Goal: Information Seeking & Learning: Find specific fact

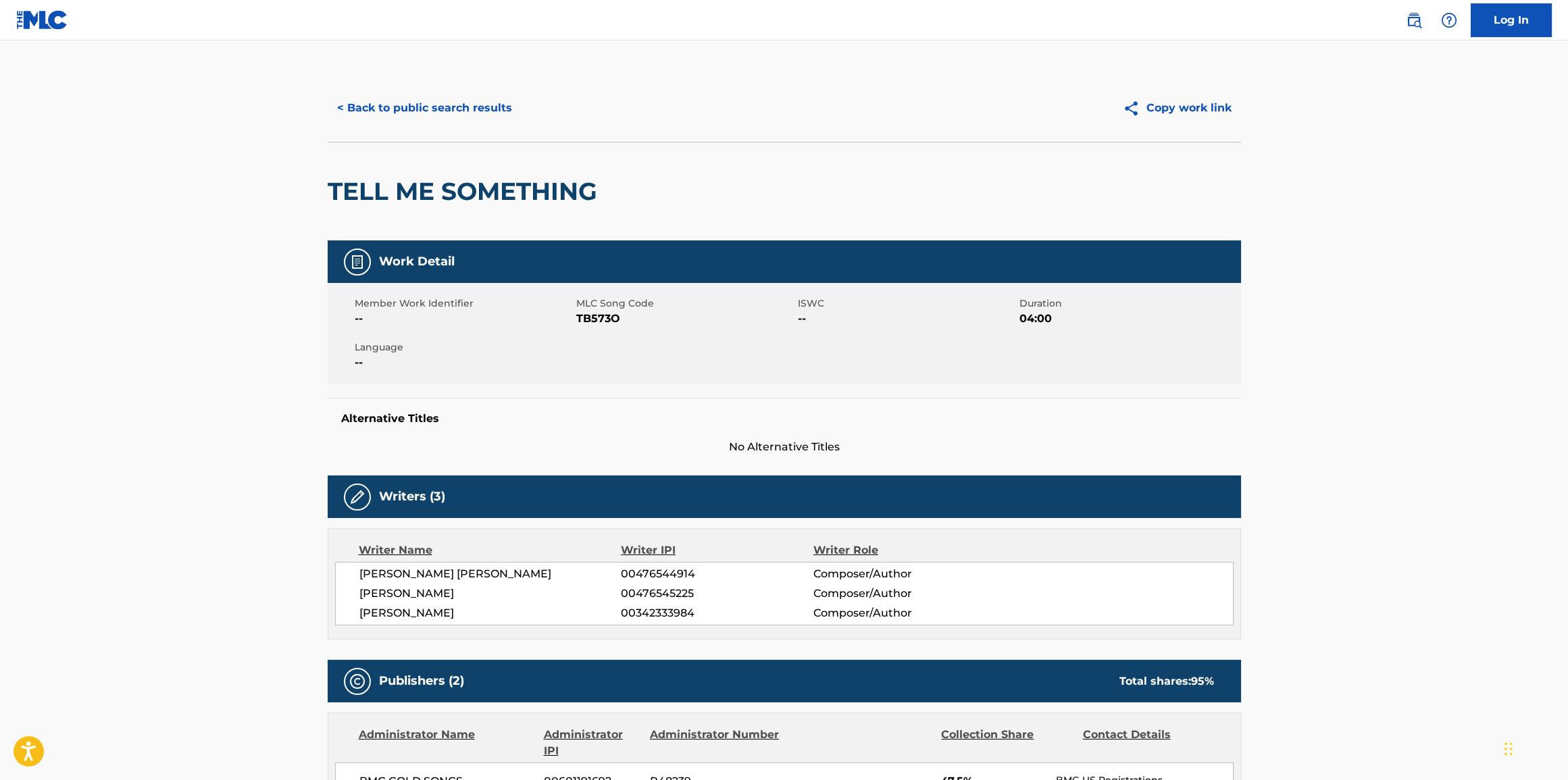
click at [436, 108] on button "< Back to public search results" at bounding box center [424, 108] width 194 height 34
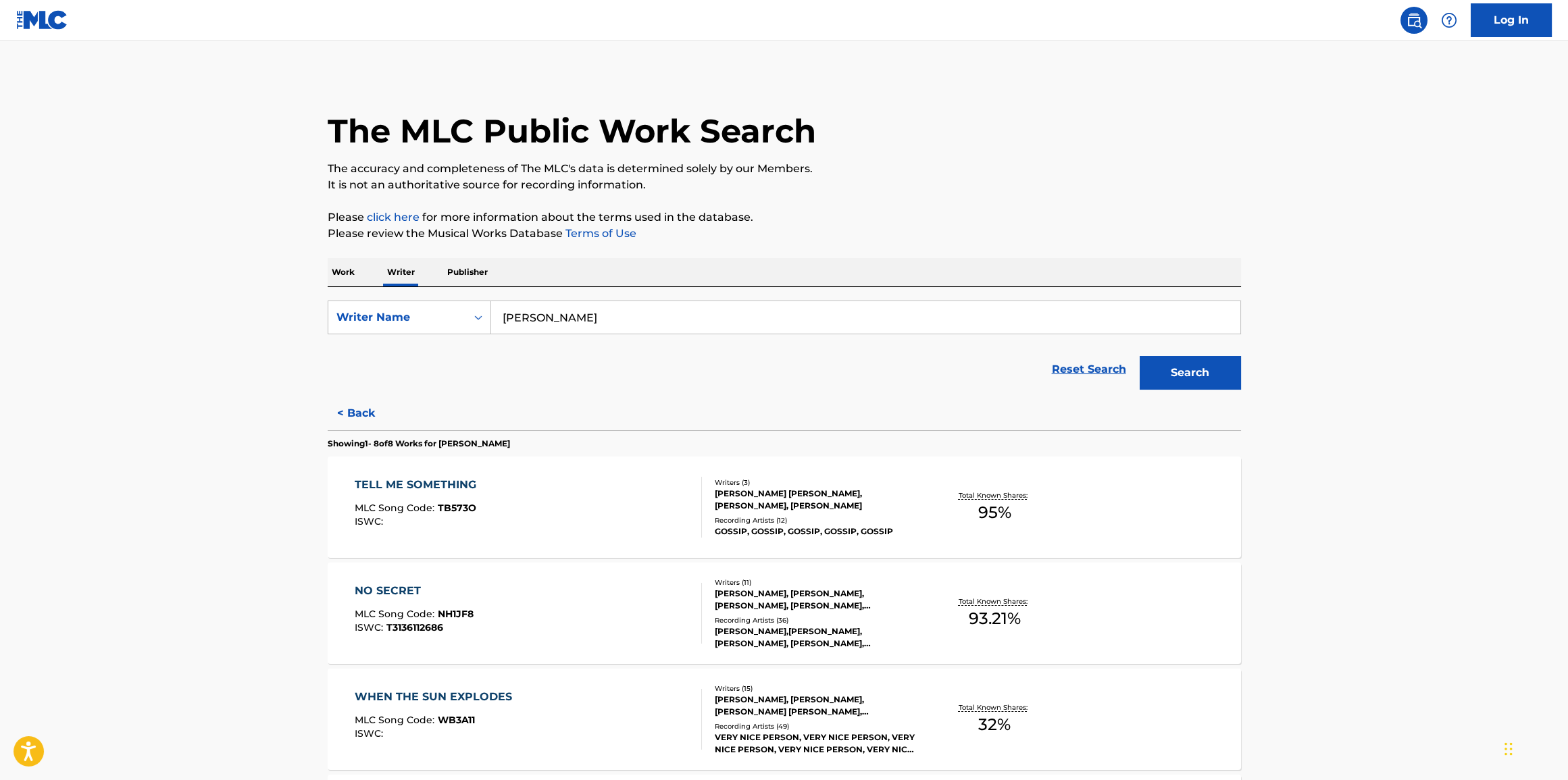
click at [340, 283] on p "Work" at bounding box center [343, 272] width 31 height 29
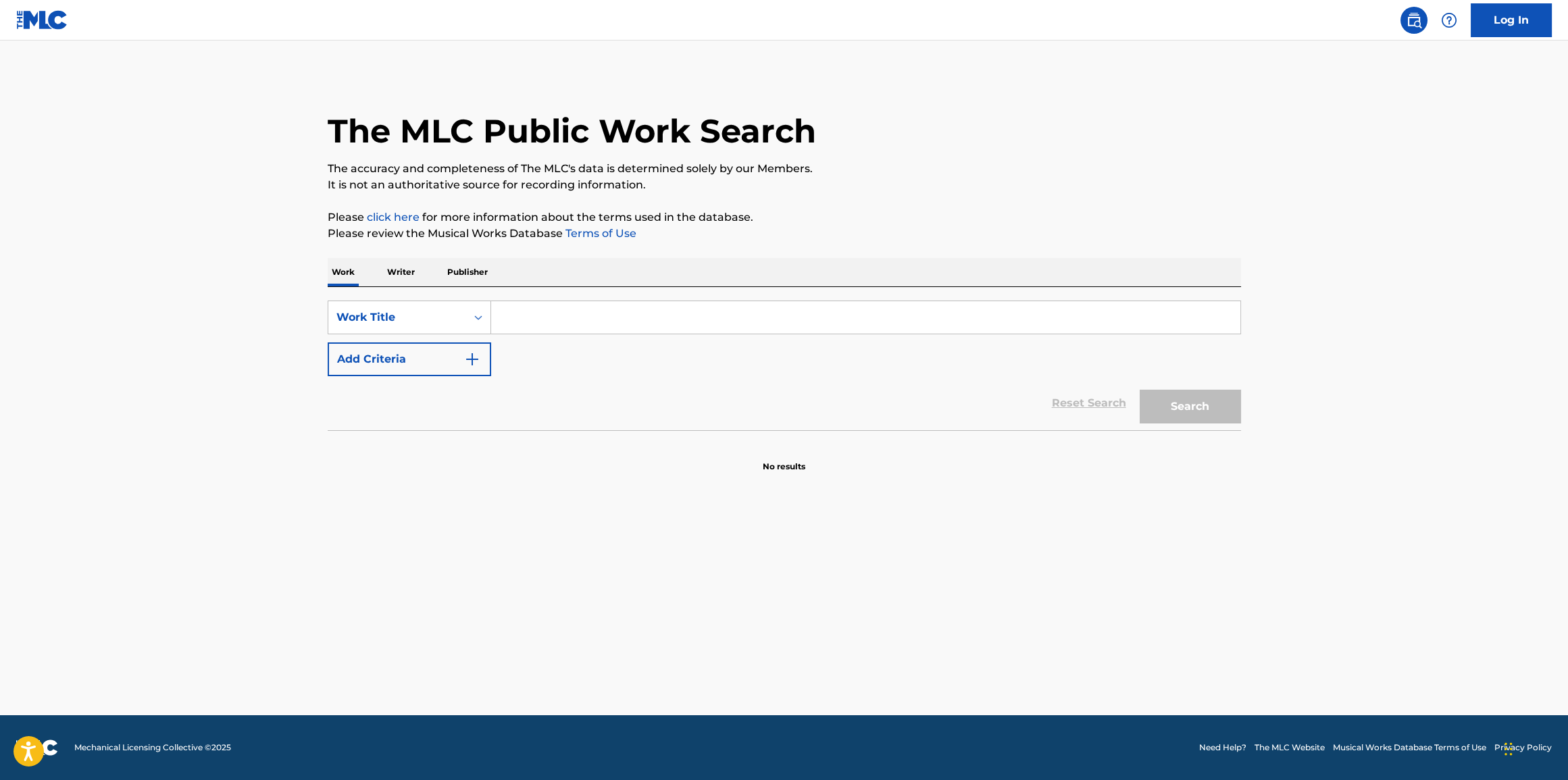
click at [601, 298] on div "SearchWithCriteriab2ac057f-a13f-4b1e-a61c-1a864911c8f6 Work Title Add Criteria …" at bounding box center [784, 358] width 913 height 143
click at [602, 323] on input "Search Form" at bounding box center [865, 317] width 749 height 32
type input "91"
click at [327, 343] on button "Add Criteria" at bounding box center [409, 360] width 163 height 34
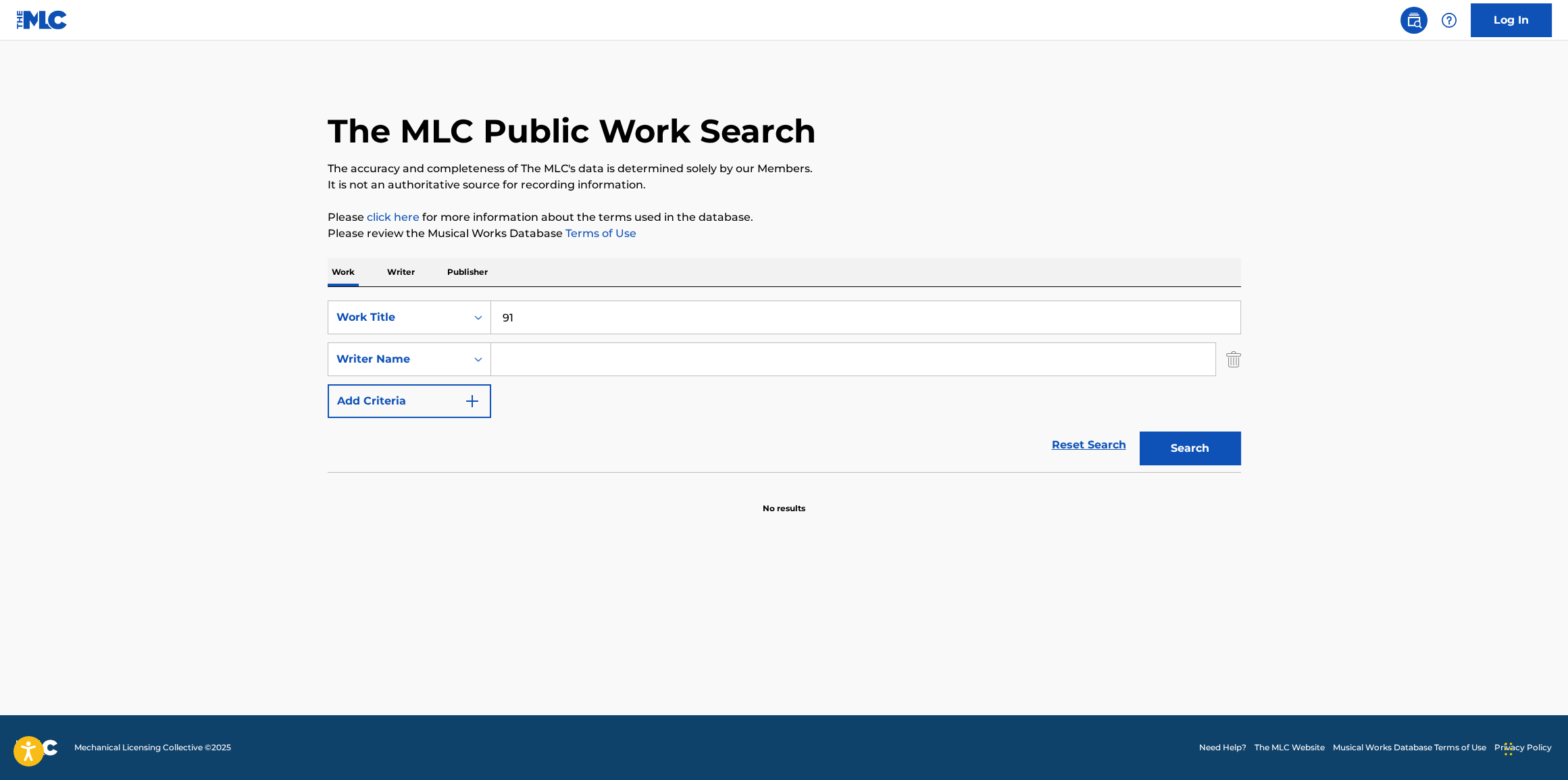
drag, startPoint x: 614, startPoint y: 352, endPoint x: 614, endPoint y: 360, distance: 8.0
click at [614, 353] on input "Search Form" at bounding box center [853, 360] width 724 height 32
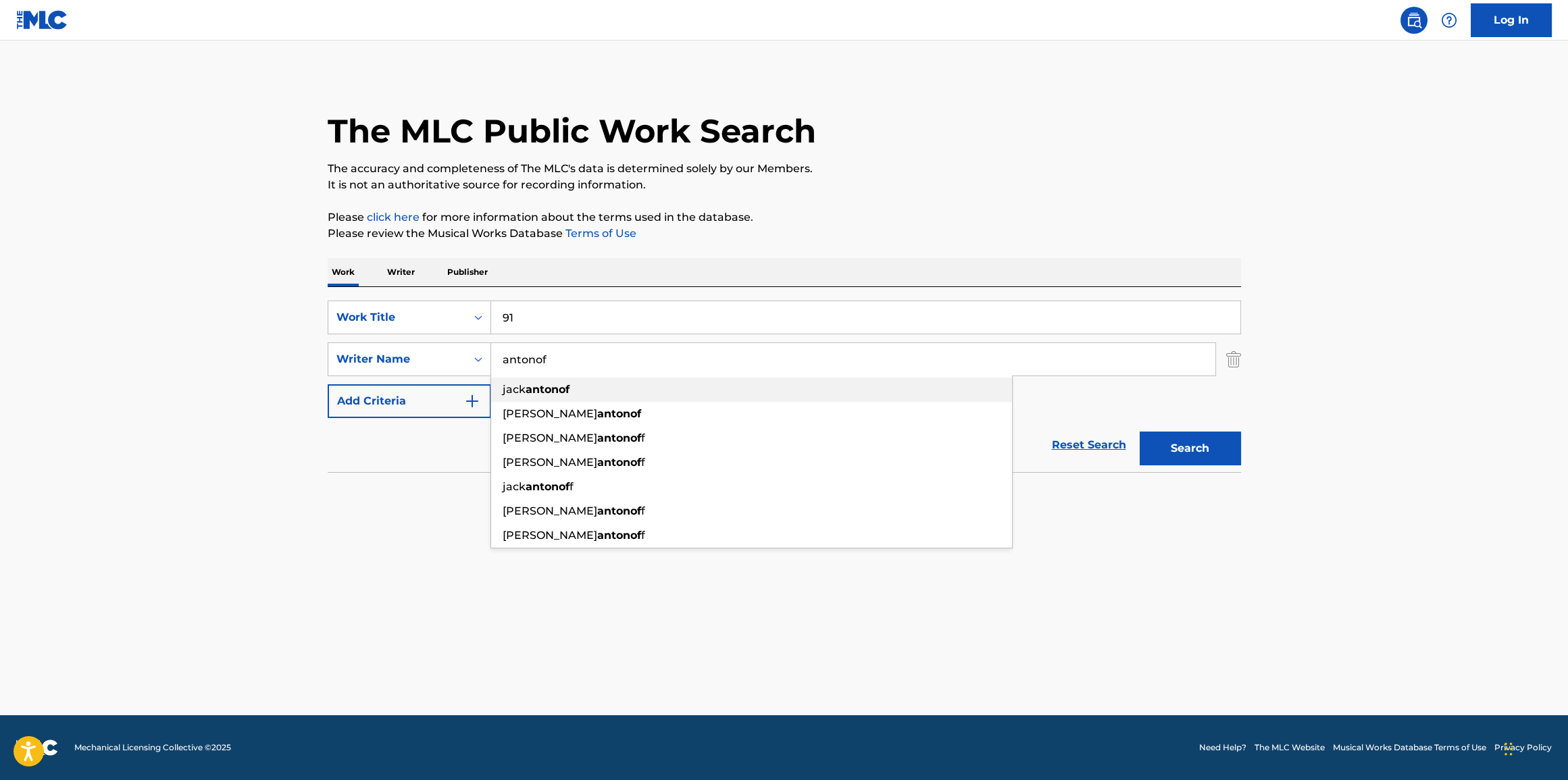
click at [618, 381] on div "[PERSON_NAME]" at bounding box center [751, 389] width 521 height 25
type input "[PERSON_NAME]"
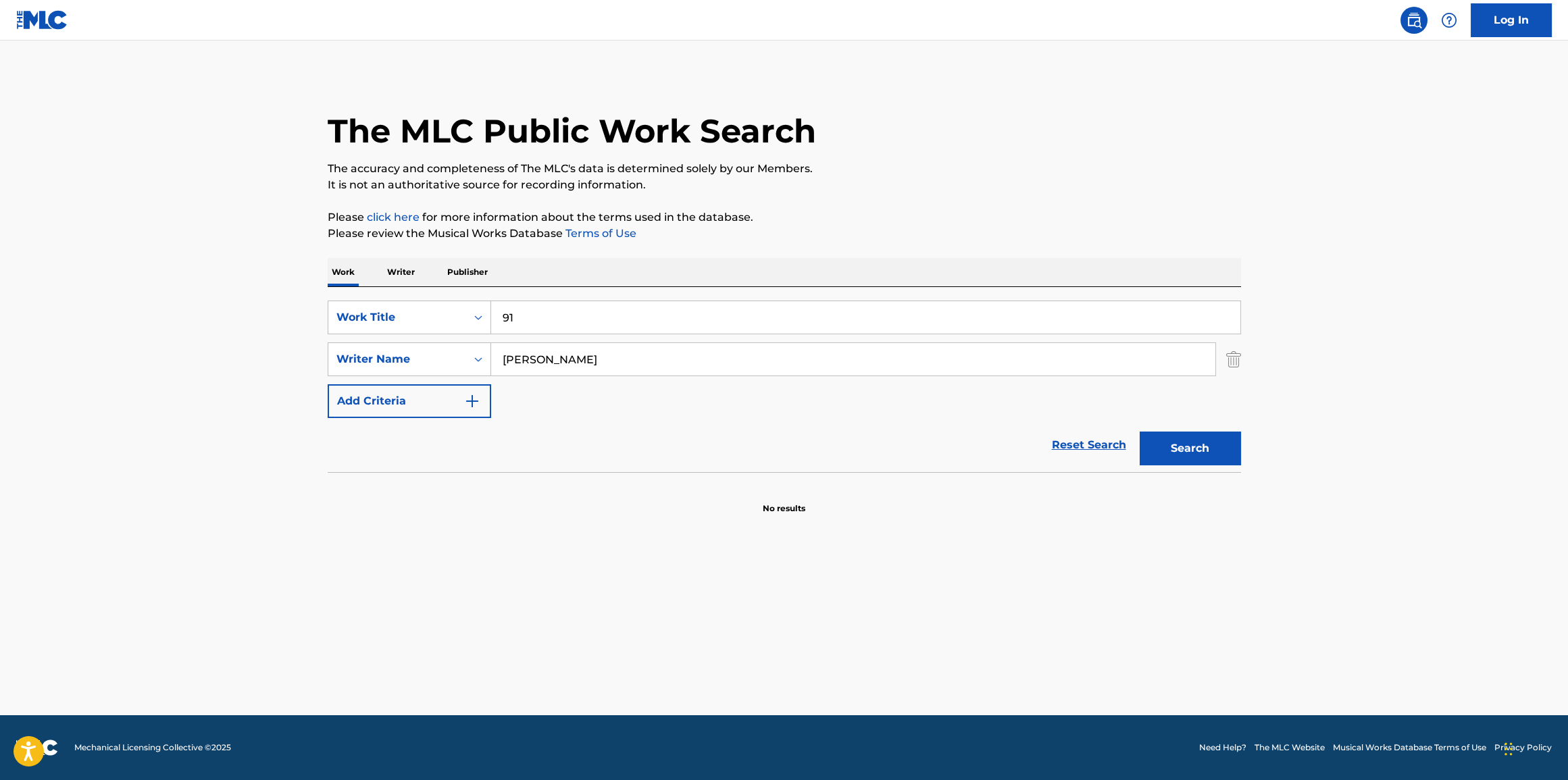
click at [1219, 447] on button "Search" at bounding box center [1191, 448] width 102 height 34
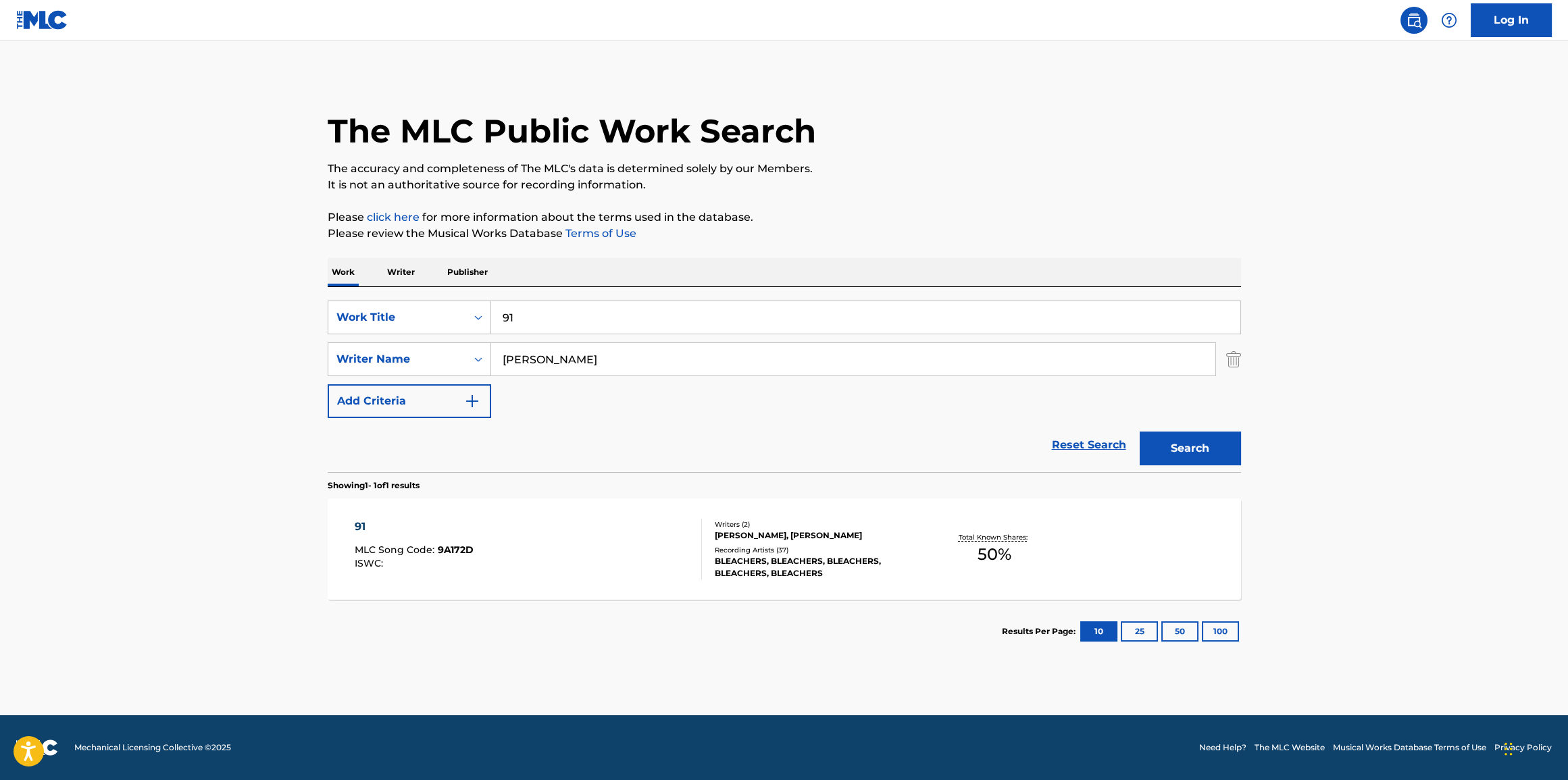
click at [590, 571] on div "91 MLC Song Code : 9A172D ISWC :" at bounding box center [528, 549] width 347 height 61
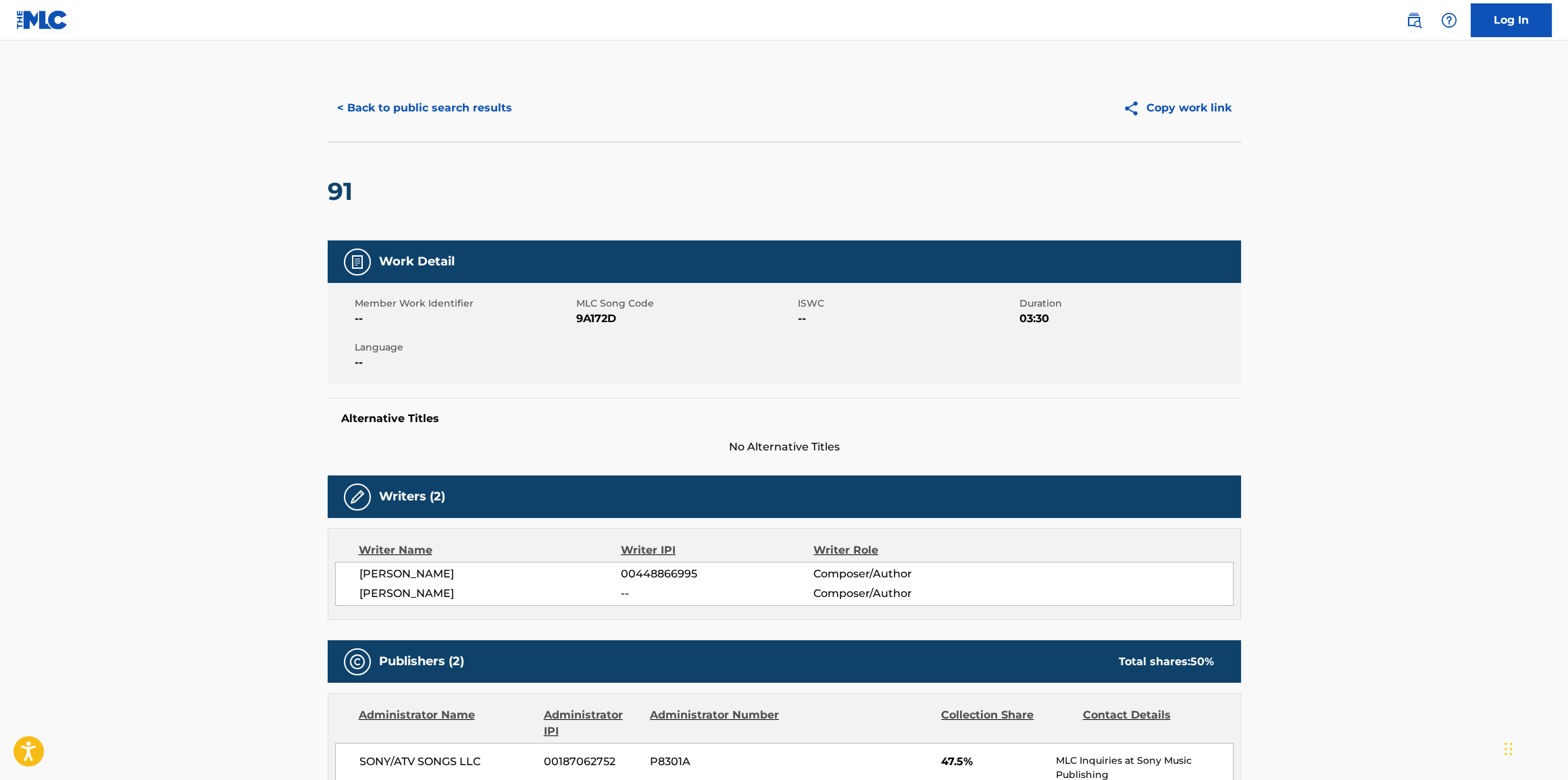
click at [442, 103] on button "< Back to public search results" at bounding box center [424, 108] width 194 height 34
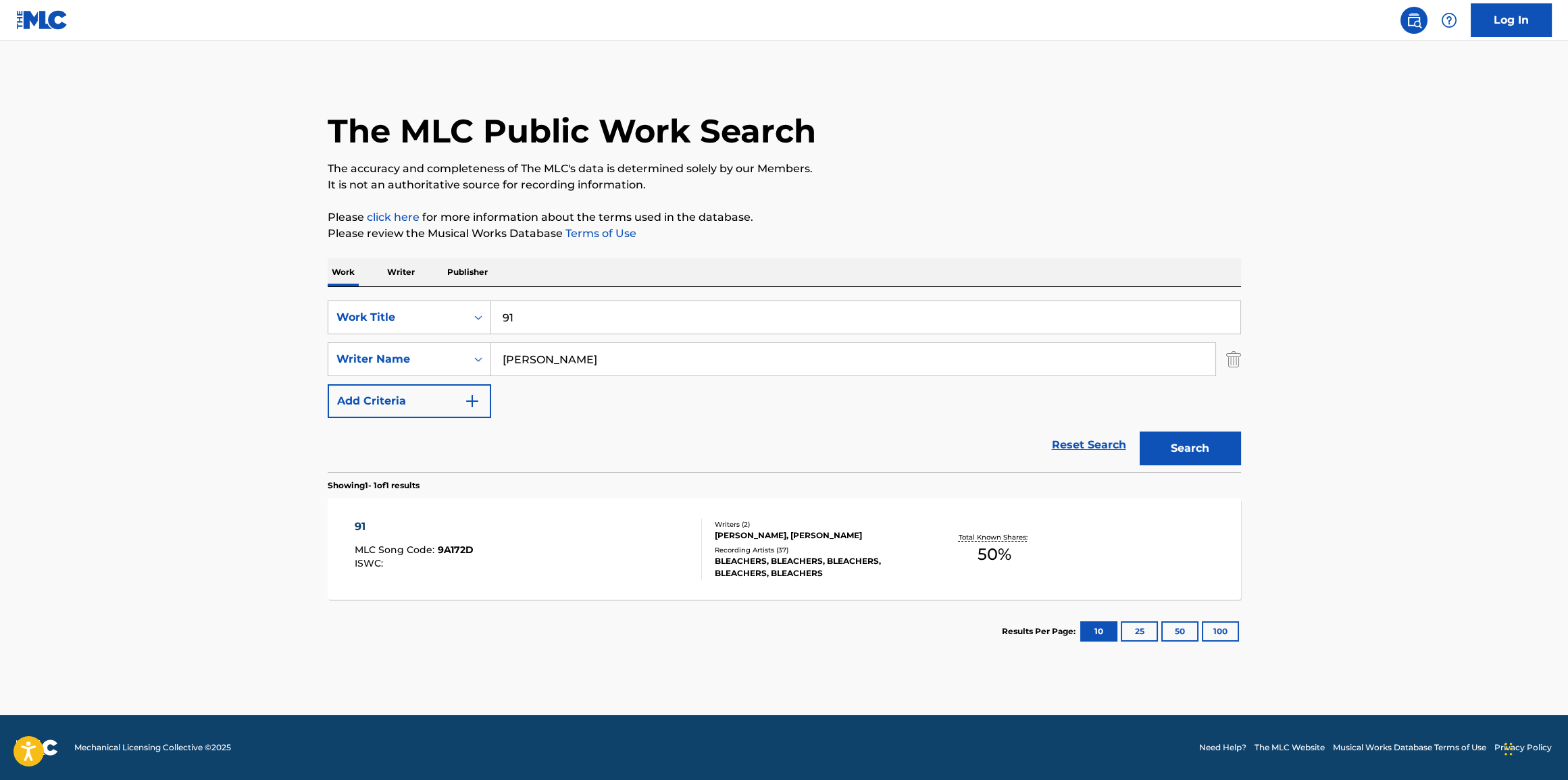
click at [395, 266] on p "Writer" at bounding box center [401, 272] width 36 height 29
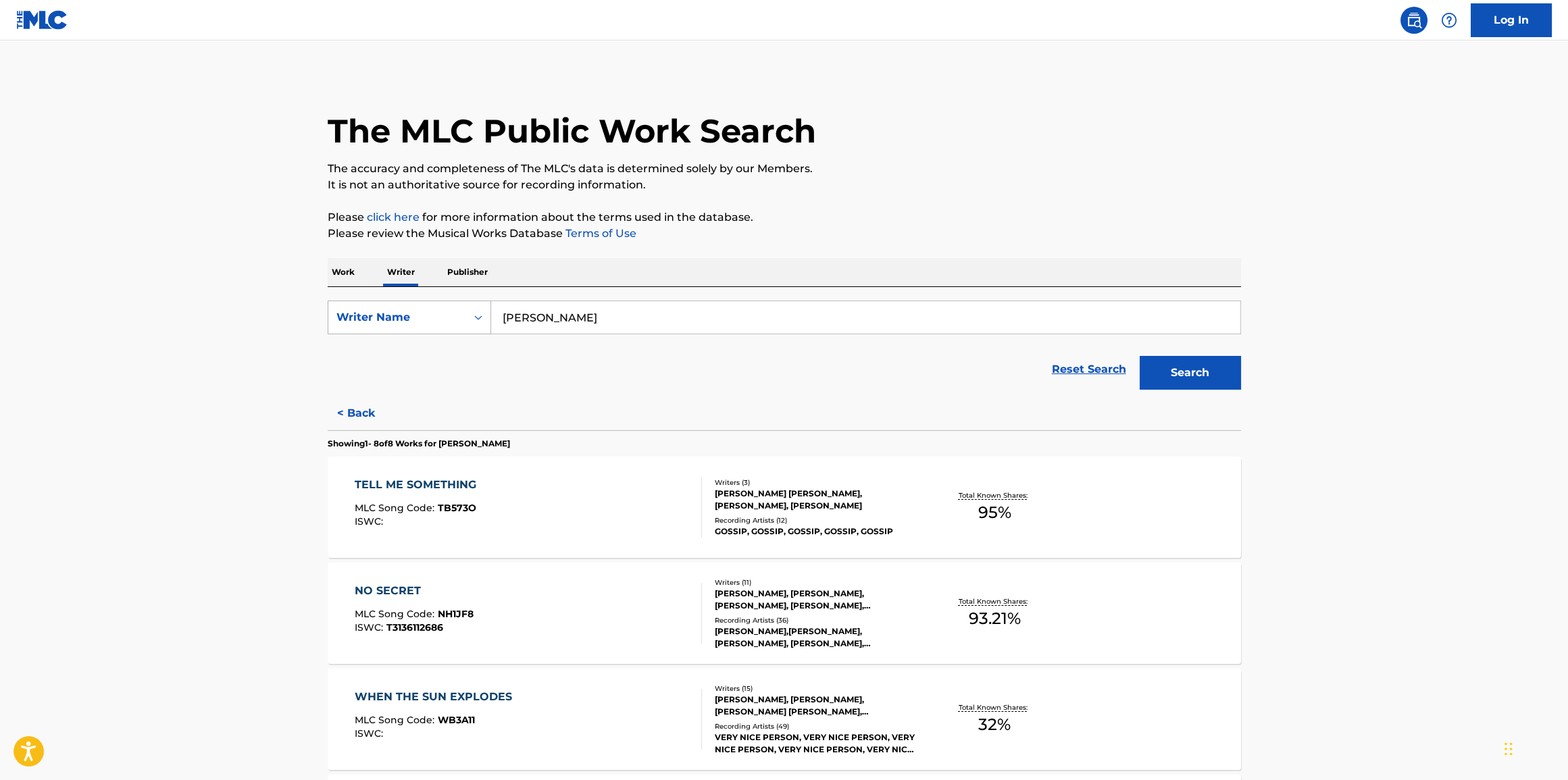
drag, startPoint x: 691, startPoint y: 303, endPoint x: 447, endPoint y: 327, distance: 245.2
click at [448, 327] on div "SearchWithCriteria7d13ee8a-f133-4943-a9c7-70b0ddc79d3d Writer Name [PERSON_NAME]" at bounding box center [784, 317] width 913 height 34
paste input "[PERSON_NAME]"
type input "[PERSON_NAME]"
click at [1170, 383] on button "Search" at bounding box center [1191, 373] width 102 height 34
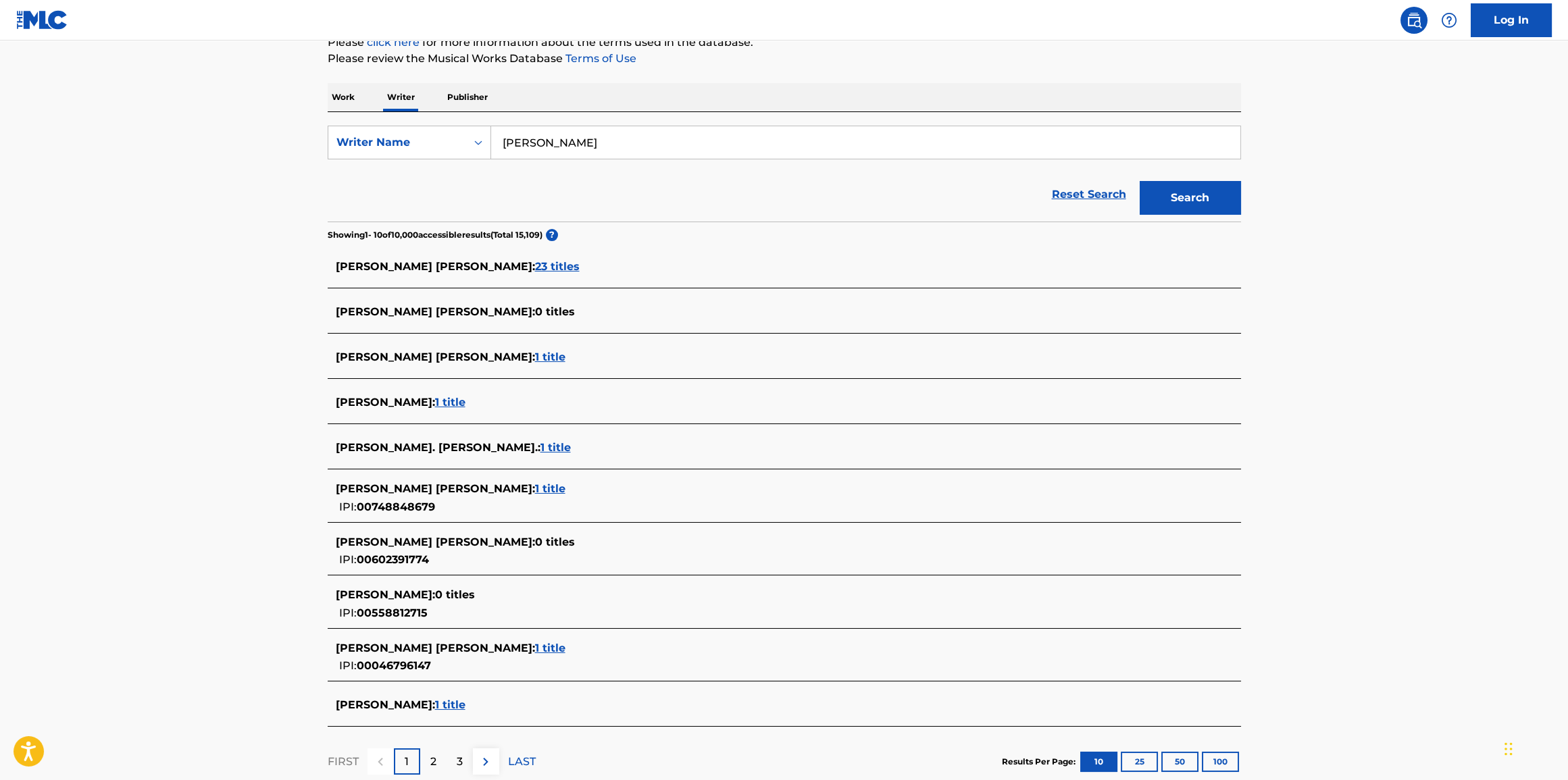
scroll to position [204, 0]
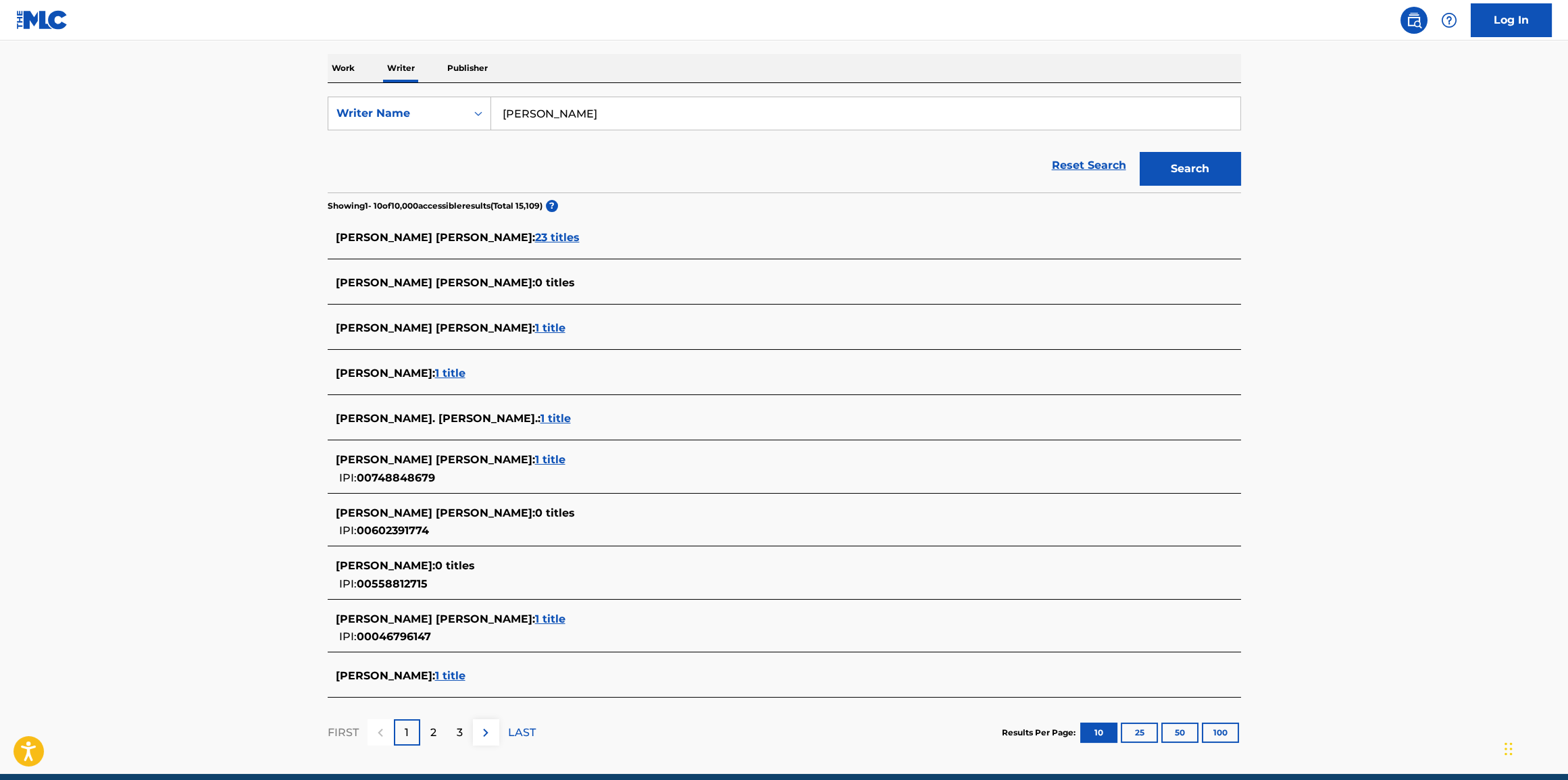
click at [426, 729] on div "2" at bounding box center [433, 732] width 26 height 26
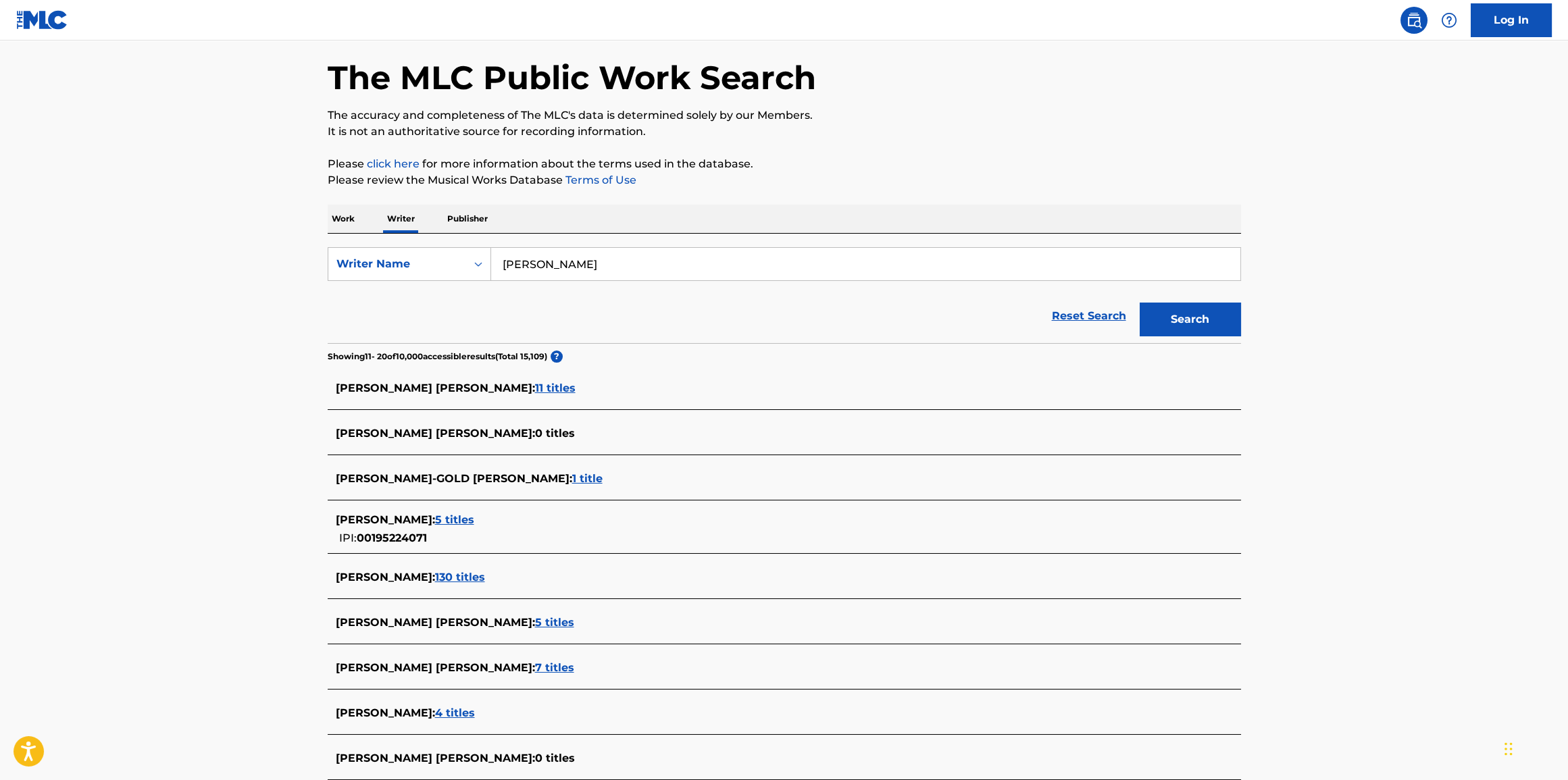
scroll to position [0, 0]
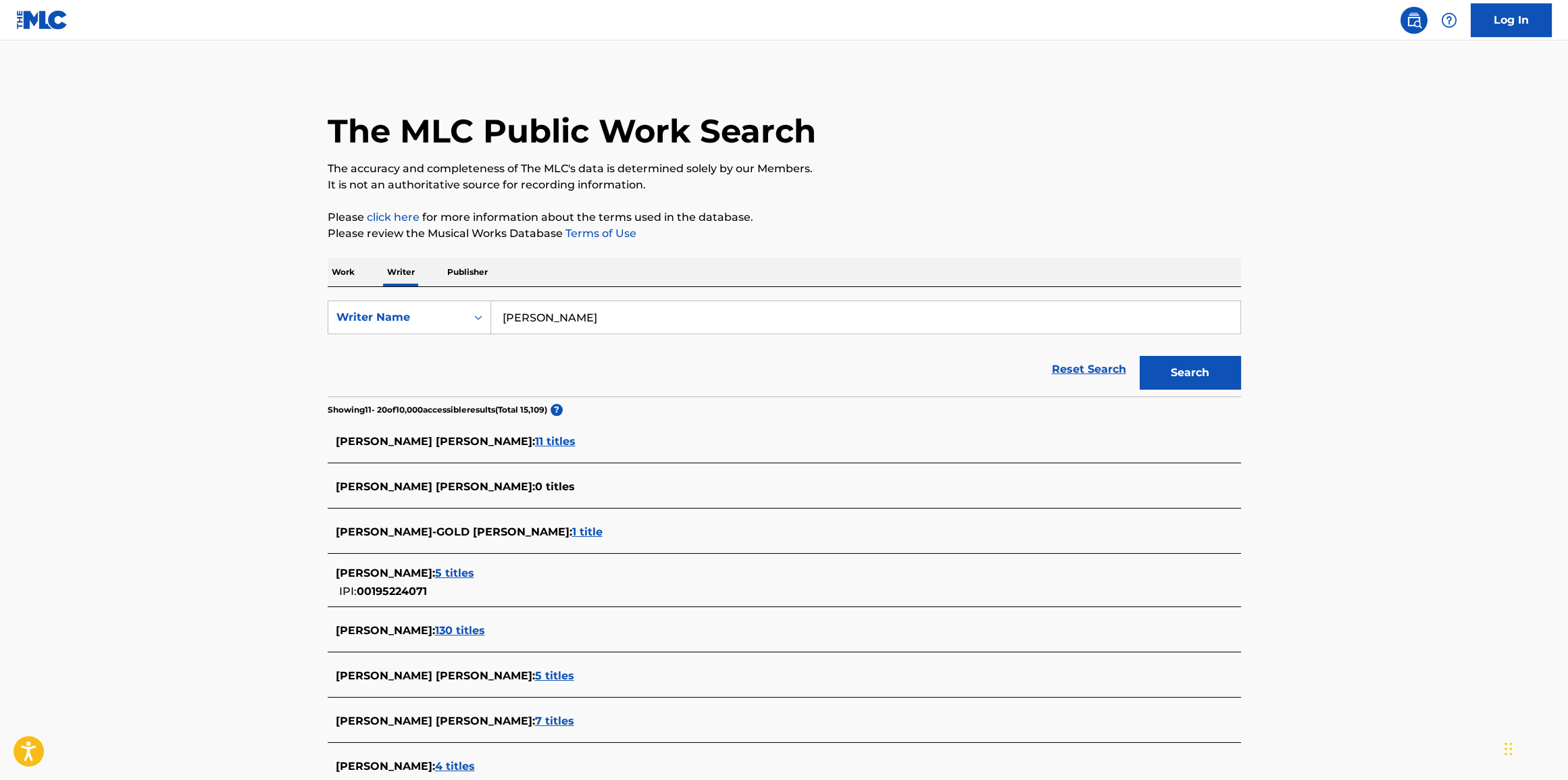
click at [347, 273] on p "Work" at bounding box center [343, 272] width 31 height 29
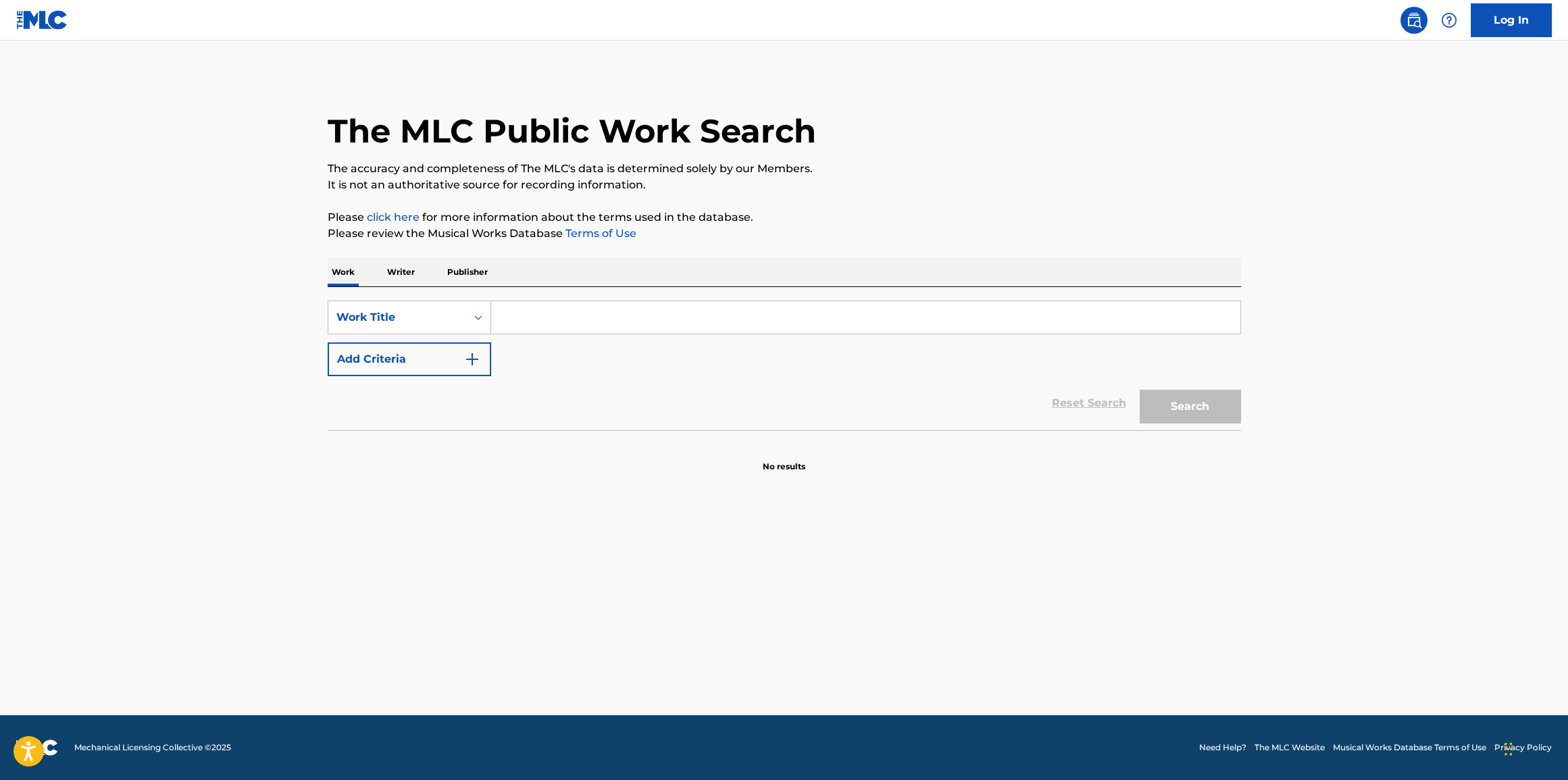
click at [628, 305] on input "Search Form" at bounding box center [865, 317] width 749 height 32
type input "91"
click at [405, 367] on button "Add Criteria" at bounding box center [409, 360] width 163 height 34
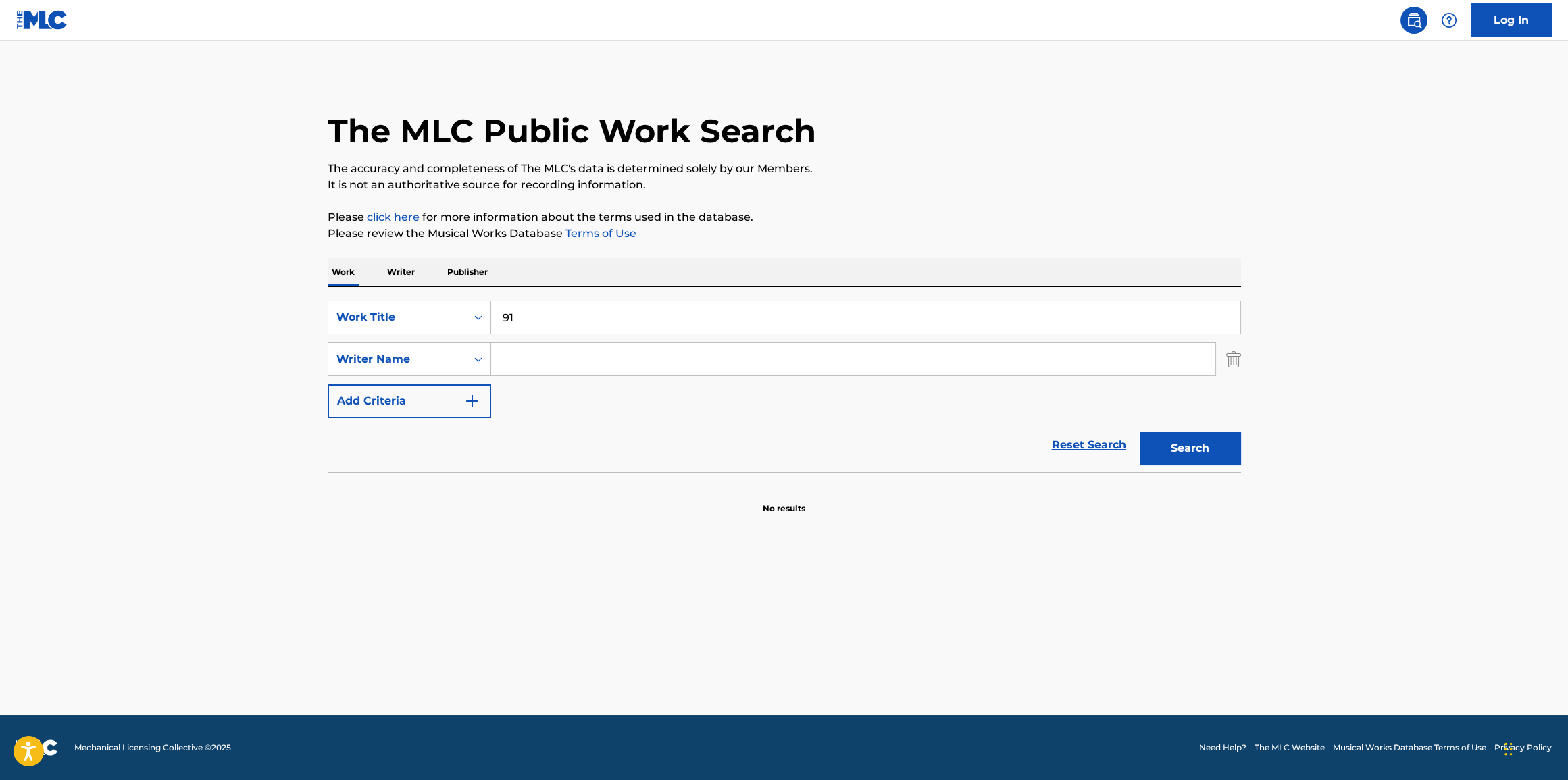
click at [588, 360] on input "Search Form" at bounding box center [853, 360] width 724 height 32
paste input "[PERSON_NAME]"
type input "[PERSON_NAME]"
click at [1202, 465] on div "Search" at bounding box center [1187, 445] width 108 height 54
click at [1202, 453] on button "Search" at bounding box center [1191, 448] width 102 height 34
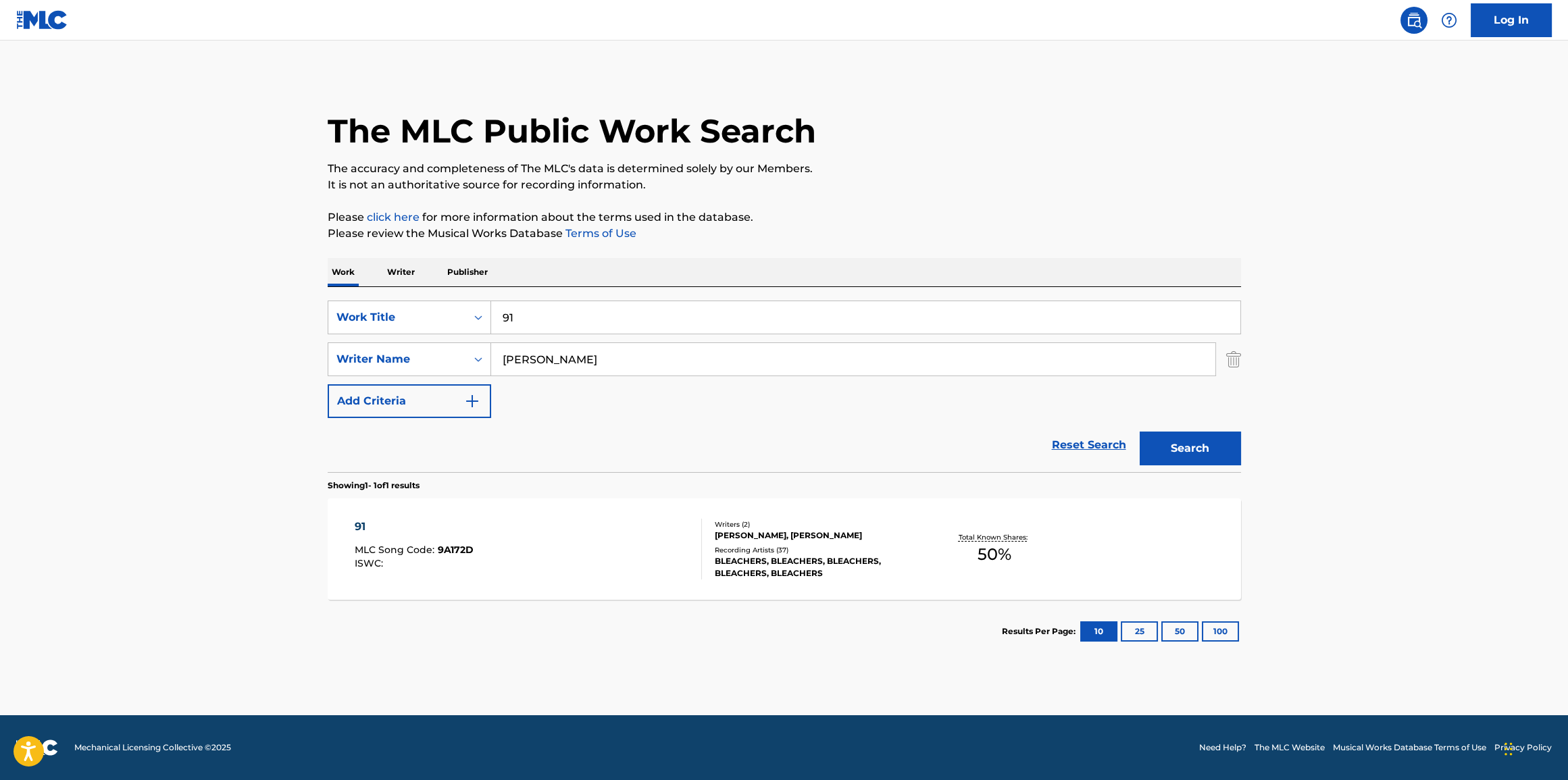
click at [559, 550] on div "91 MLC Song Code : 9A172D ISWC :" at bounding box center [528, 549] width 347 height 61
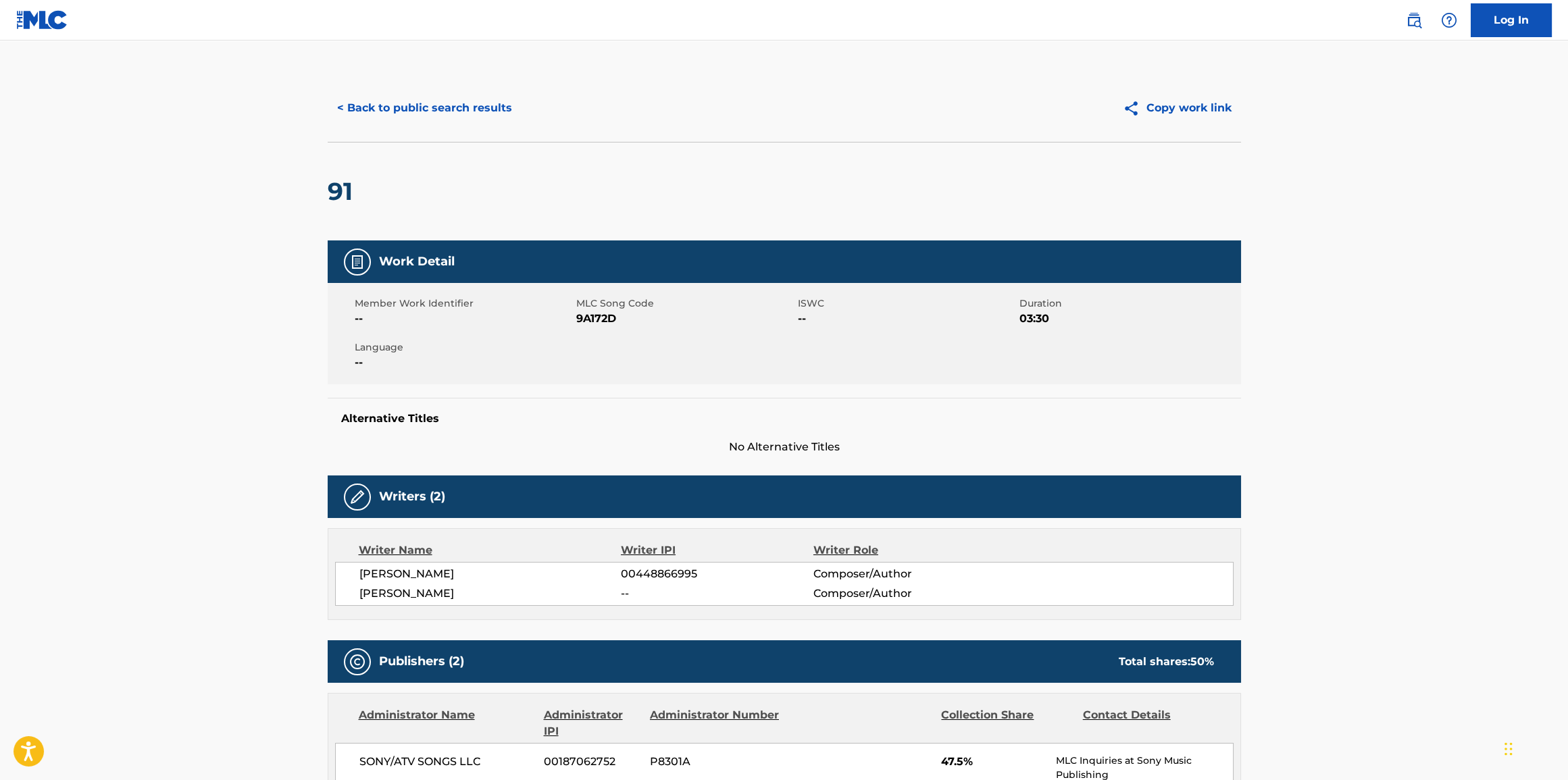
click at [484, 119] on button "< Back to public search results" at bounding box center [424, 108] width 194 height 34
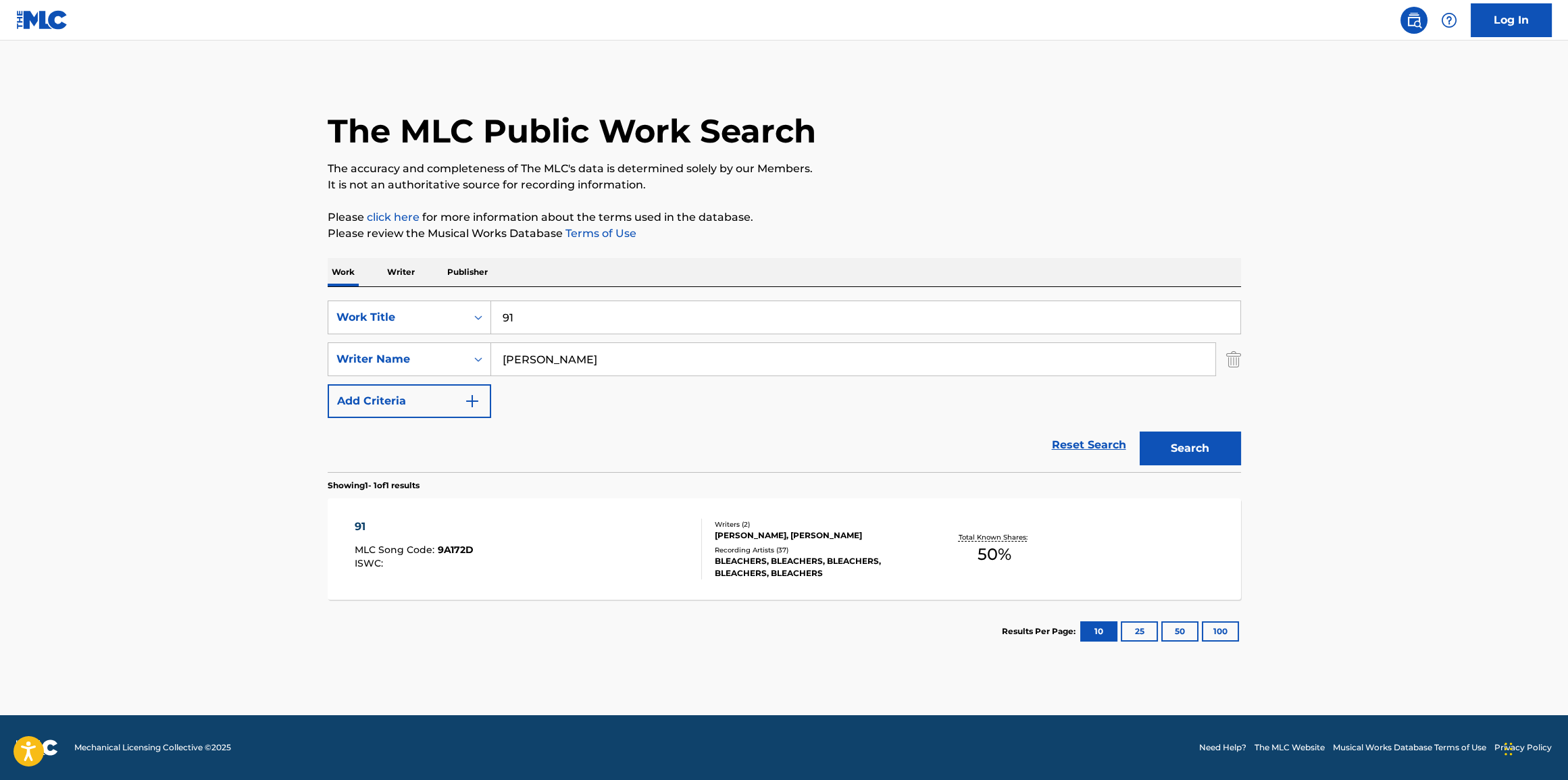
drag, startPoint x: 581, startPoint y: 313, endPoint x: 296, endPoint y: 337, distance: 286.0
click at [296, 337] on main "The MLC Public Work Search The accuracy and completeness of The MLC's data is d…" at bounding box center [784, 378] width 1568 height 675
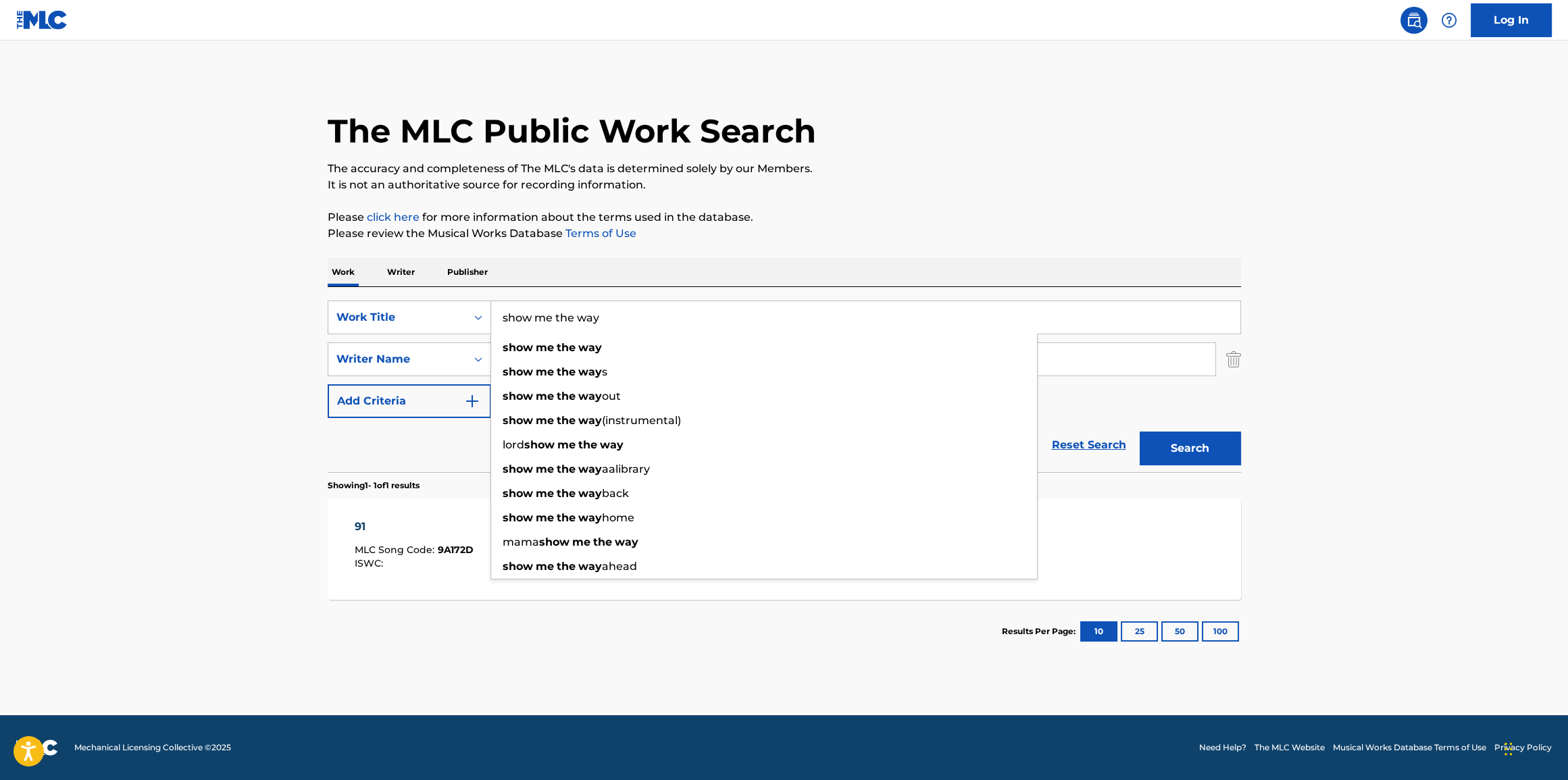
type input "show me the way"
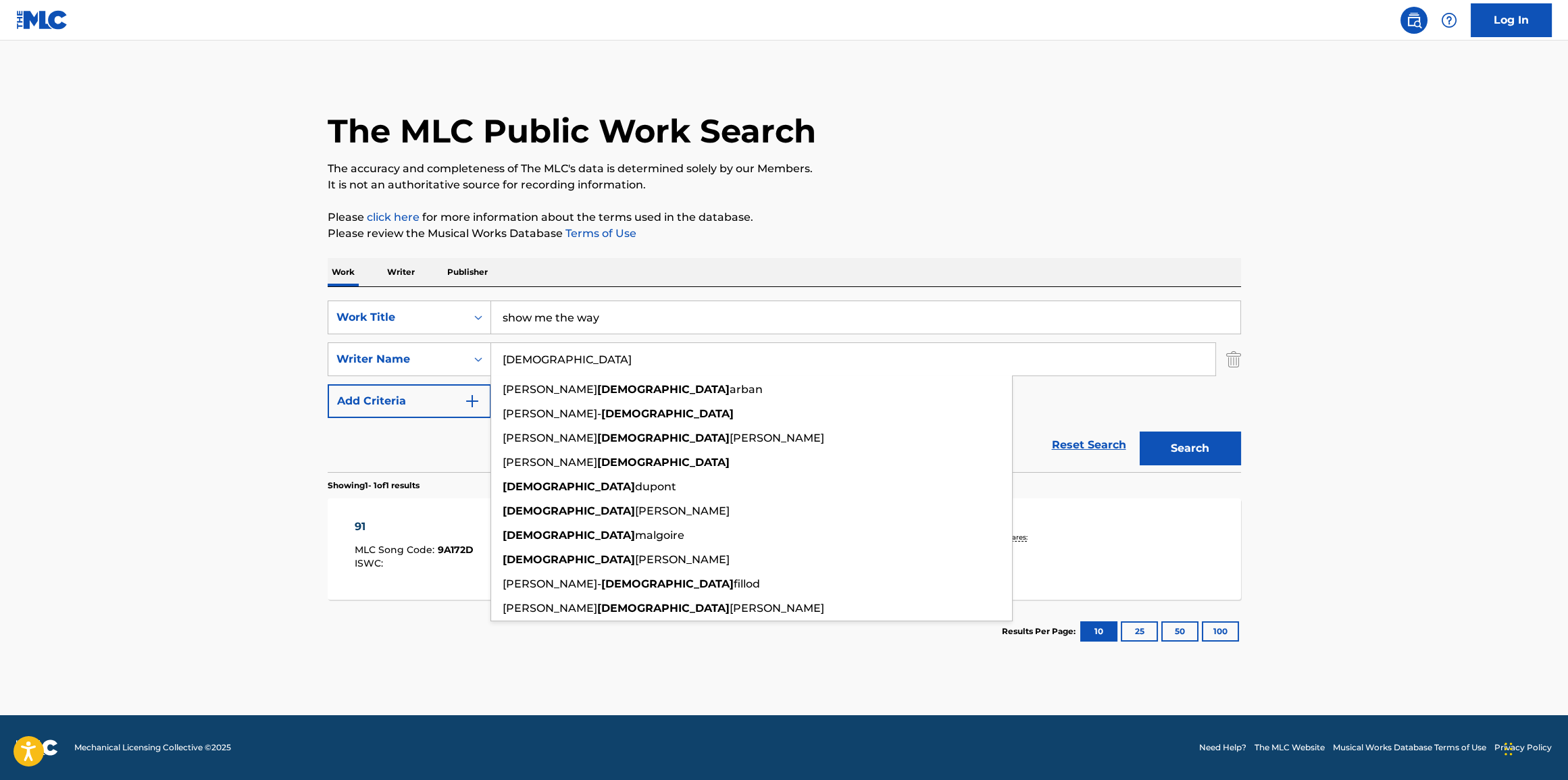
click at [1140, 431] on button "Search" at bounding box center [1191, 448] width 102 height 34
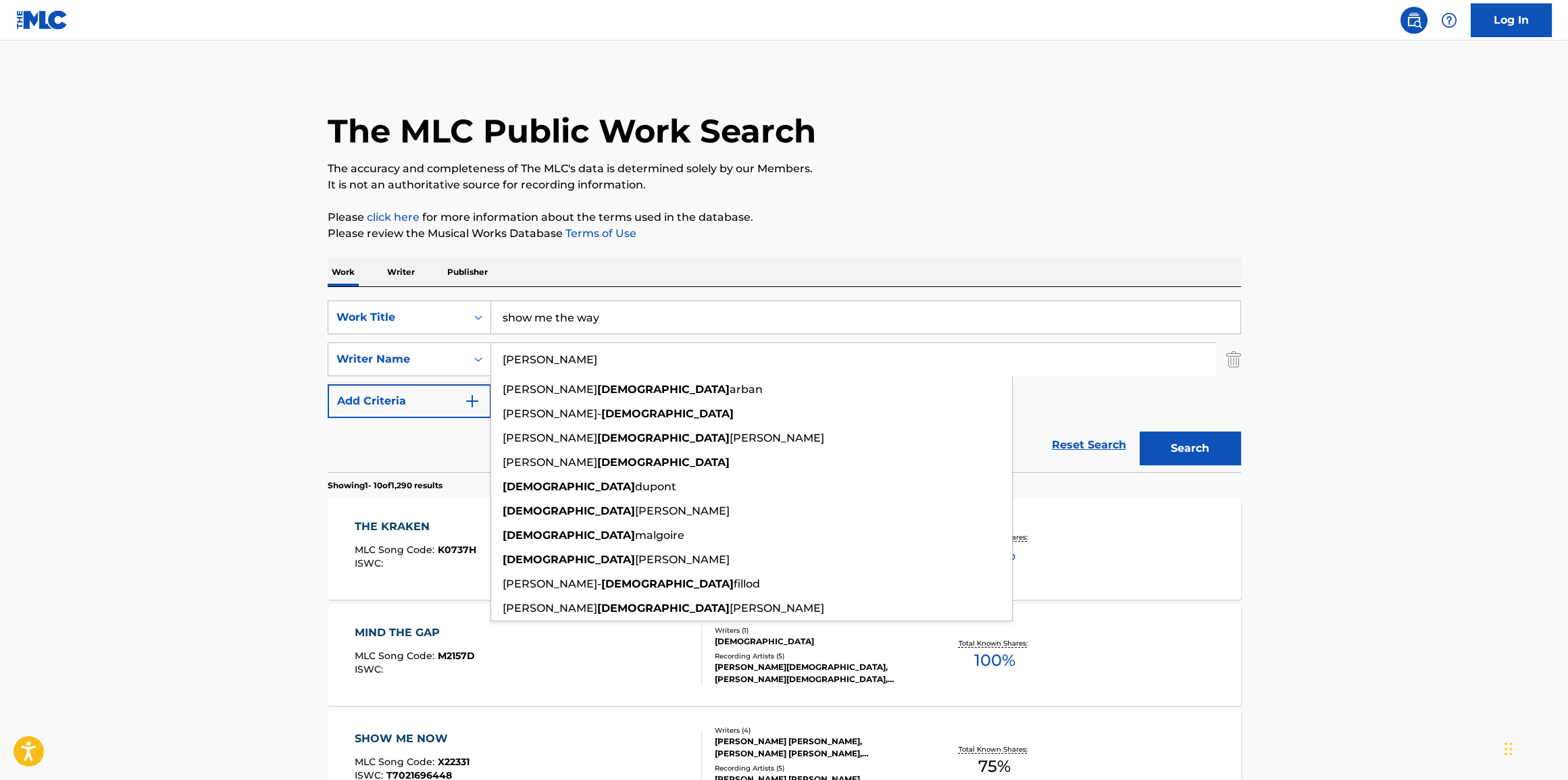
click at [1220, 446] on button "Search" at bounding box center [1191, 448] width 102 height 34
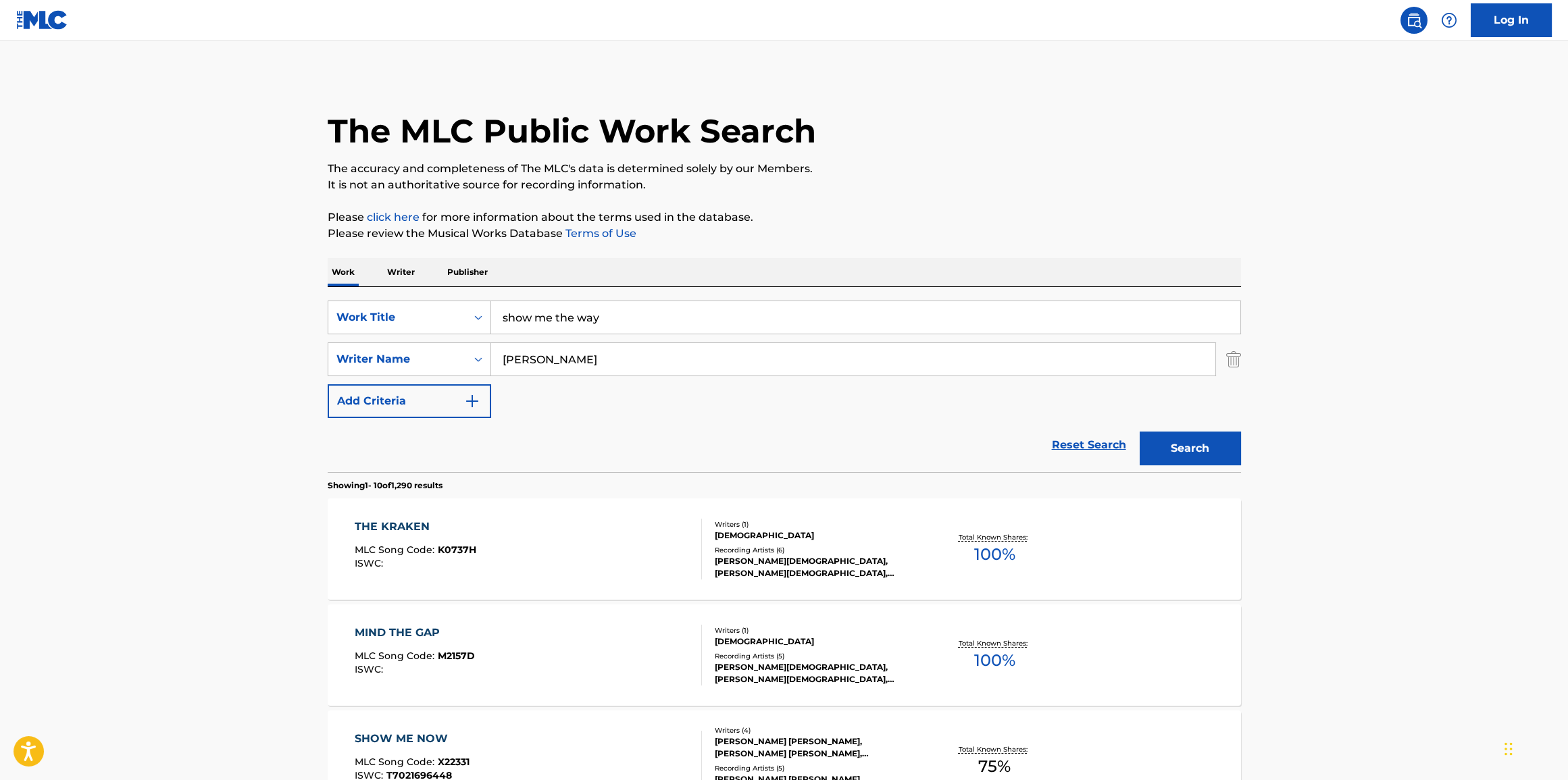
click at [545, 354] on input "[PERSON_NAME]" at bounding box center [853, 360] width 724 height 32
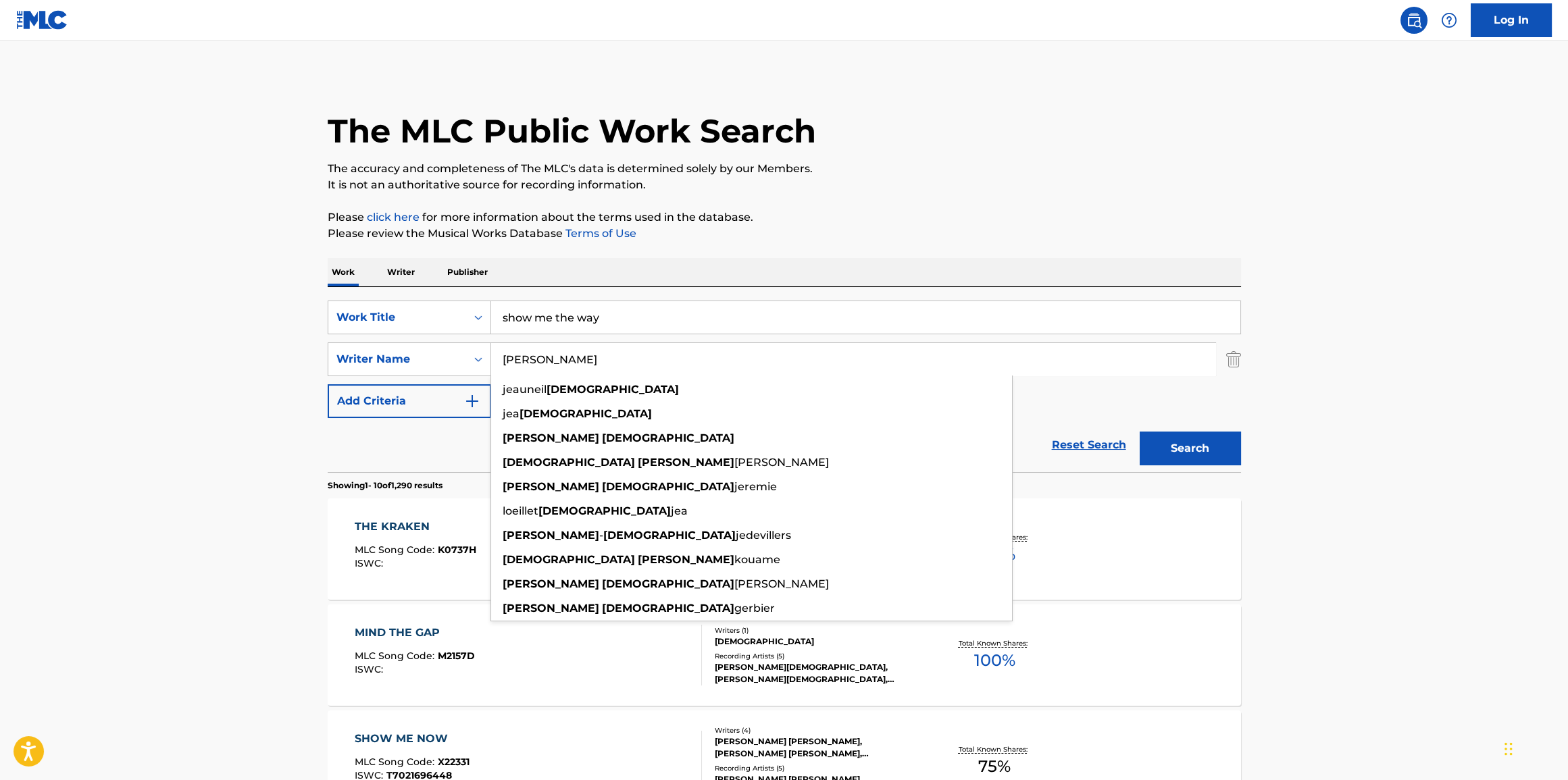
click at [1140, 431] on button "Search" at bounding box center [1191, 448] width 102 height 34
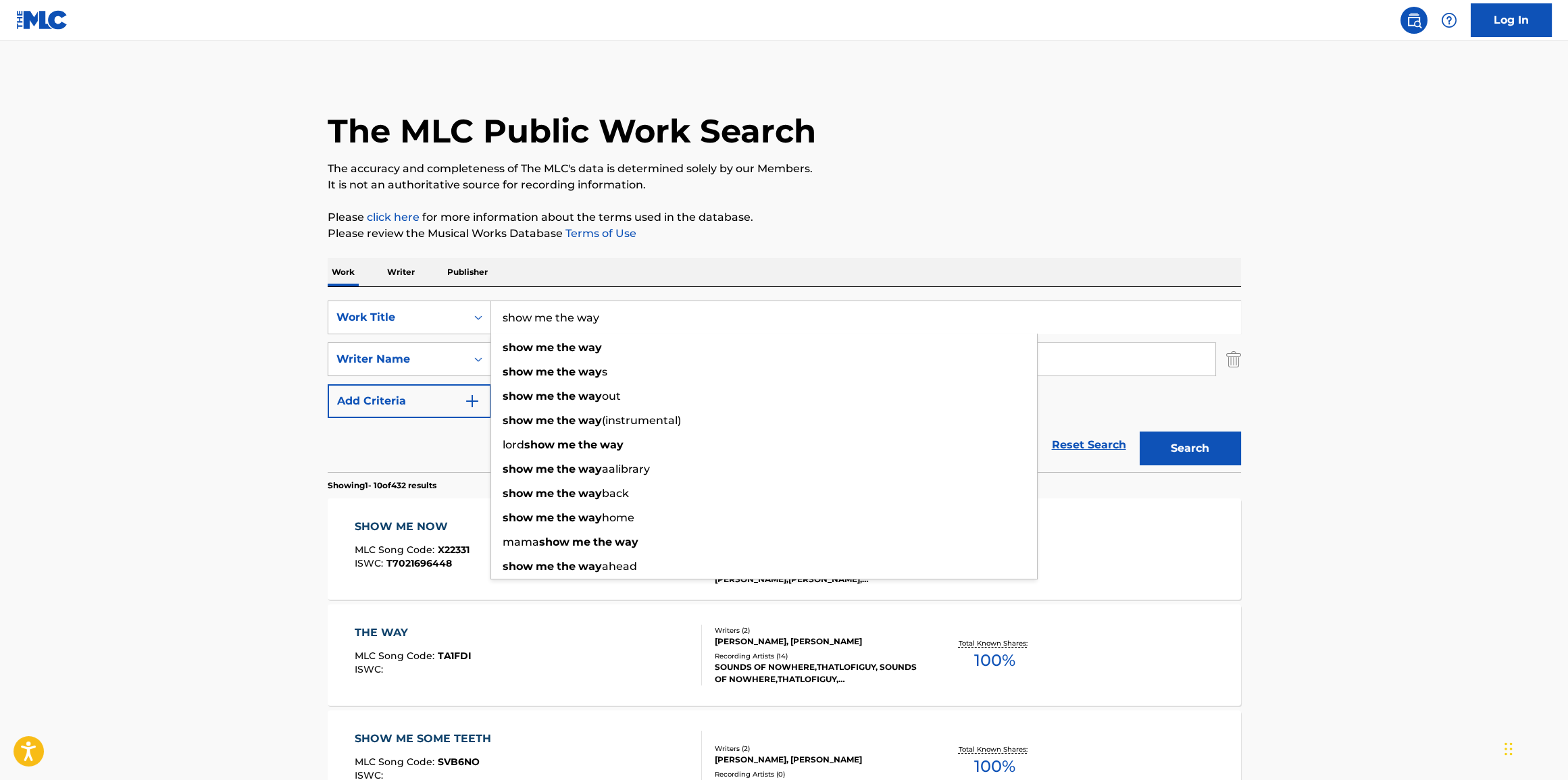
drag, startPoint x: 624, startPoint y: 326, endPoint x: 394, endPoint y: 343, distance: 230.6
click at [396, 343] on div "SearchWithCriteriab2ac057f-a13f-4b1e-a61c-1a864911c8f6 Work Title show me the w…" at bounding box center [784, 359] width 913 height 118
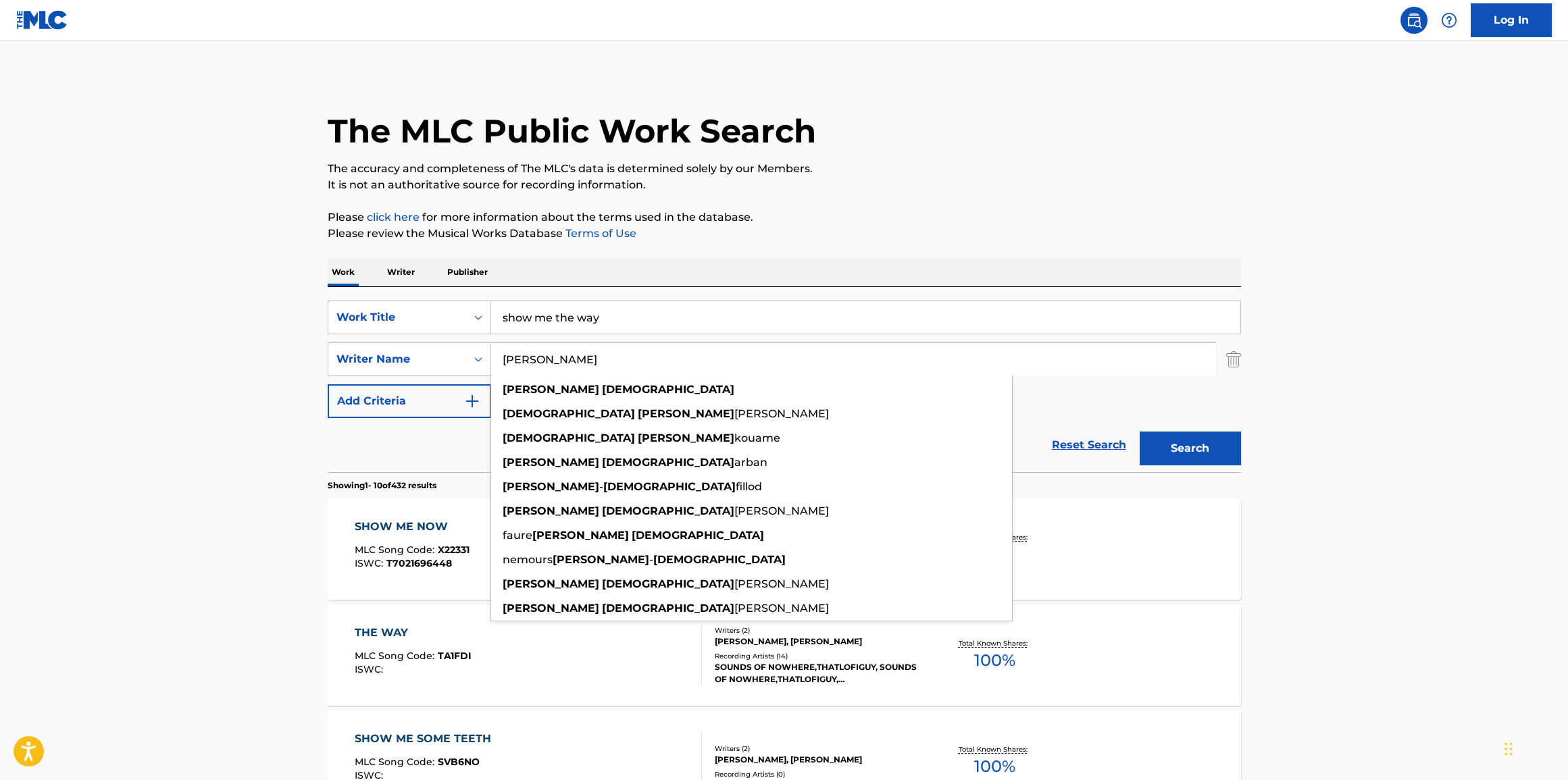
drag, startPoint x: 622, startPoint y: 365, endPoint x: 379, endPoint y: 398, distance: 245.2
click at [379, 398] on div "SearchWithCriteriab2ac057f-a13f-4b1e-a61c-1a864911c8f6 Work Title show me the w…" at bounding box center [784, 359] width 913 height 118
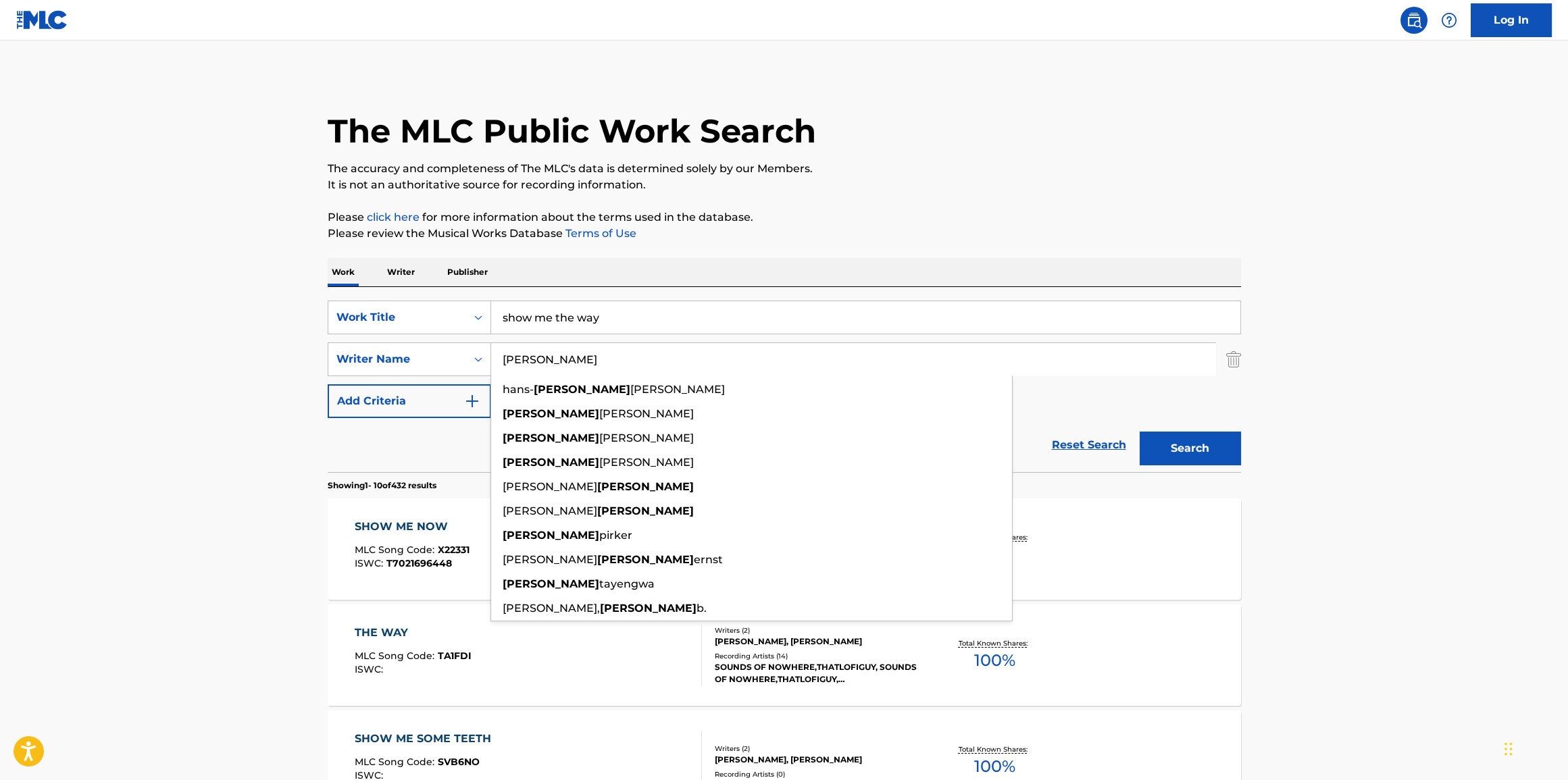
type input "[PERSON_NAME]"
click at [685, 328] on input "show me the way" at bounding box center [865, 317] width 749 height 32
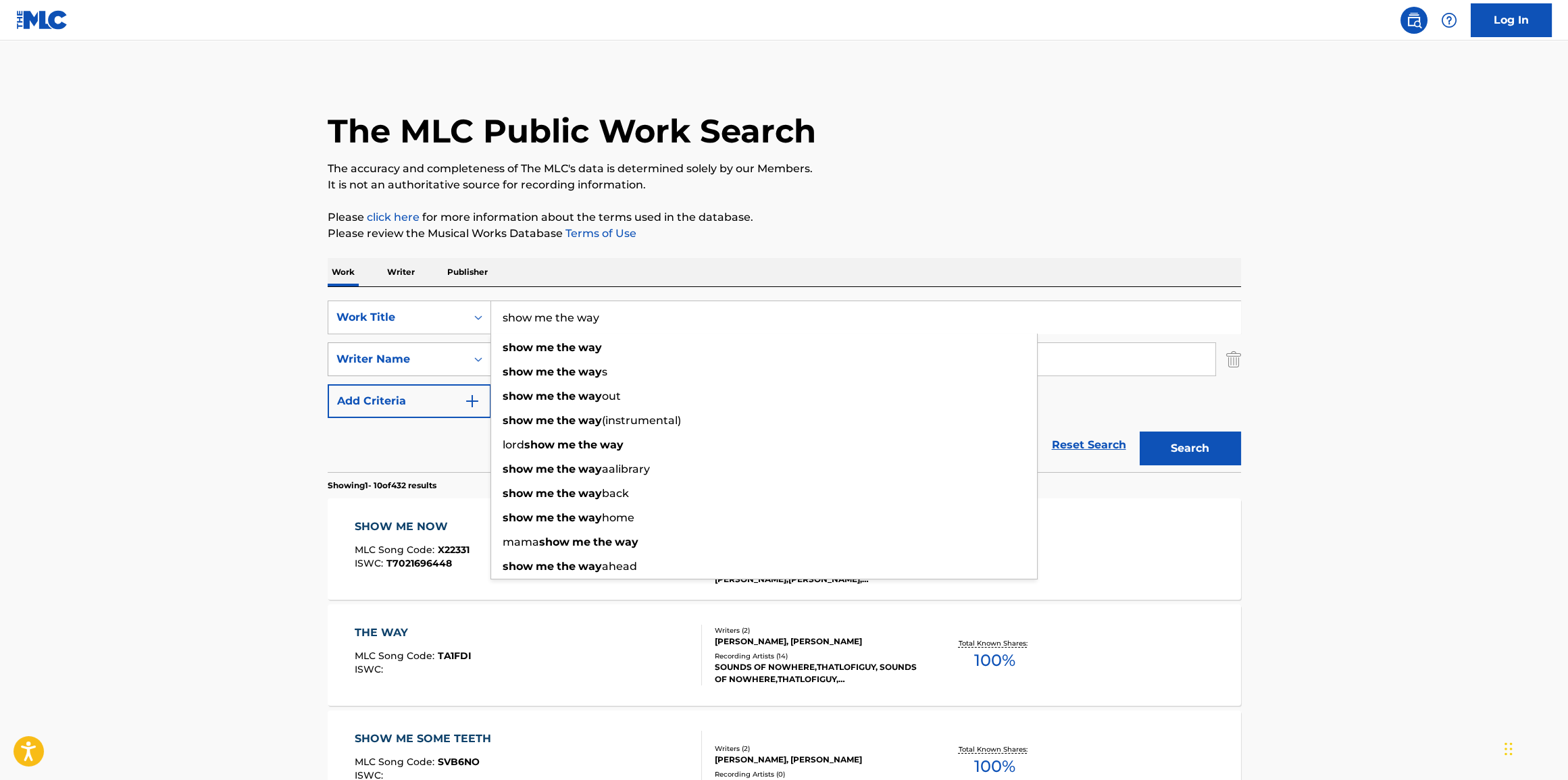
drag, startPoint x: 487, startPoint y: 320, endPoint x: 355, endPoint y: 346, distance: 134.5
click at [355, 345] on div "SearchWithCriteriab2ac057f-a13f-4b1e-a61c-1a864911c8f6 Work Title show me the w…" at bounding box center [784, 359] width 913 height 118
type input "one of these days"
click at [1140, 431] on button "Search" at bounding box center [1191, 448] width 102 height 34
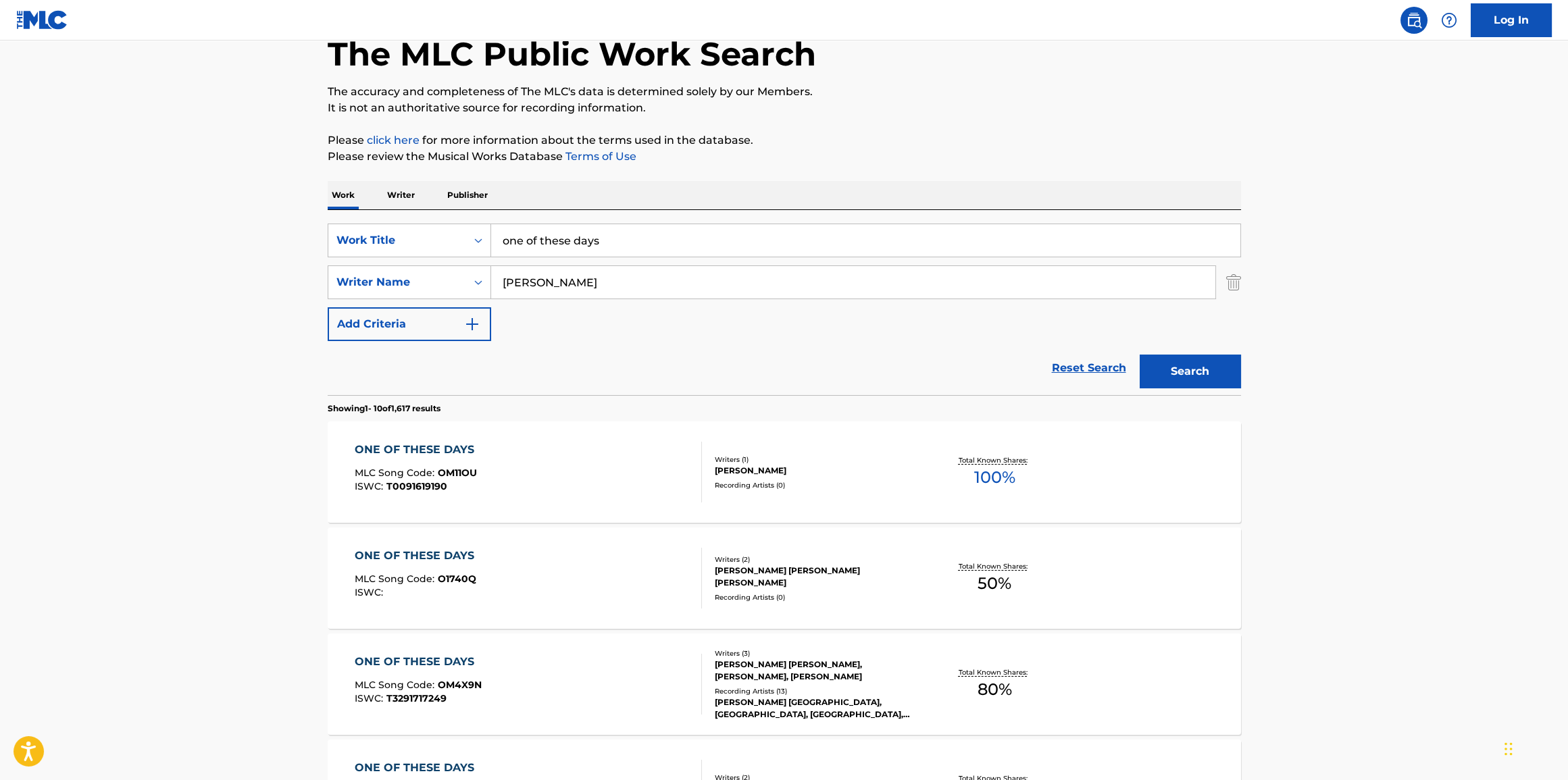
scroll to position [102, 0]
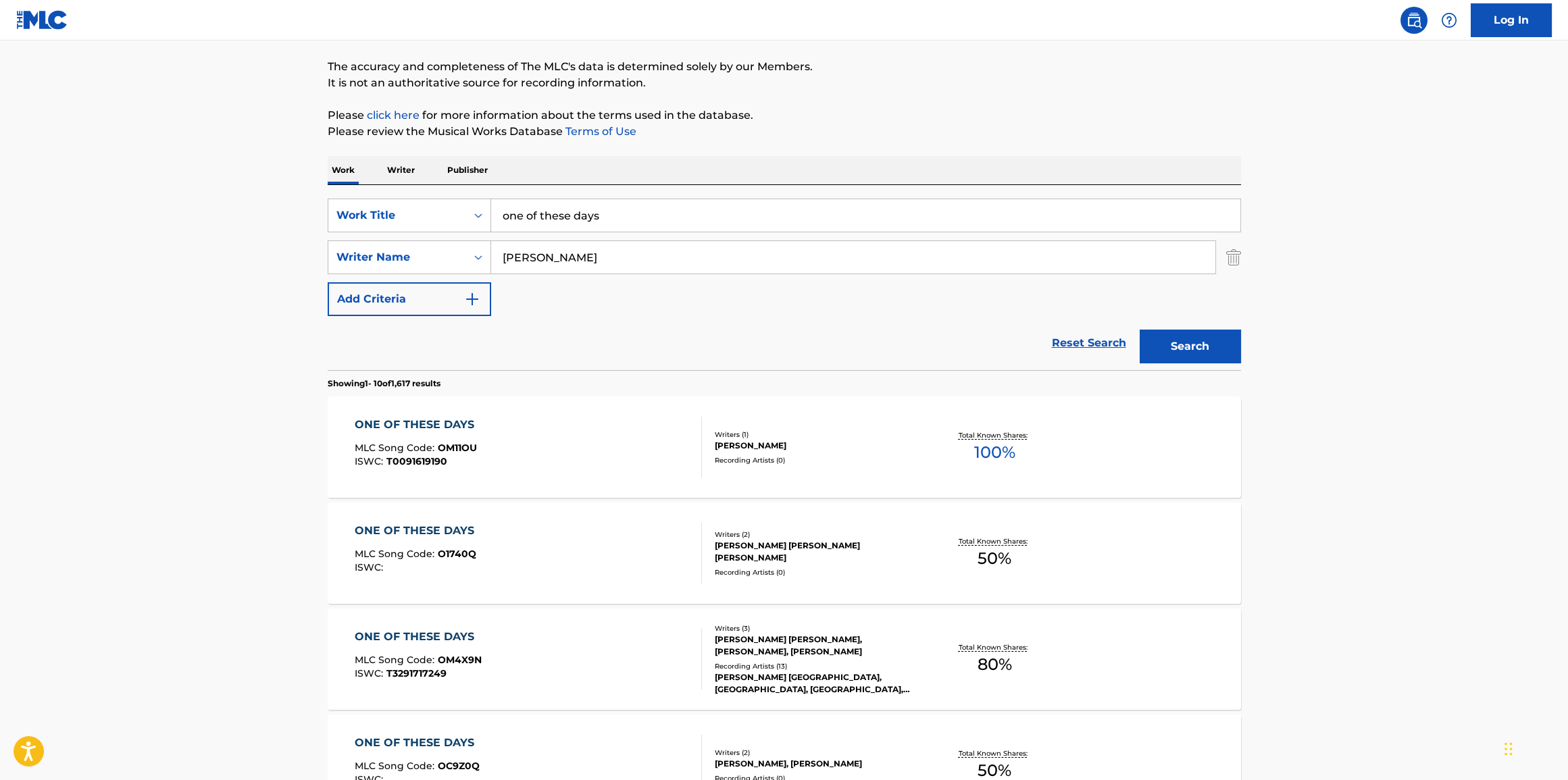
click at [568, 667] on div "ONE OF THESE DAYS MLC Song Code : OM4X9N ISWC : T3291717249" at bounding box center [528, 659] width 347 height 61
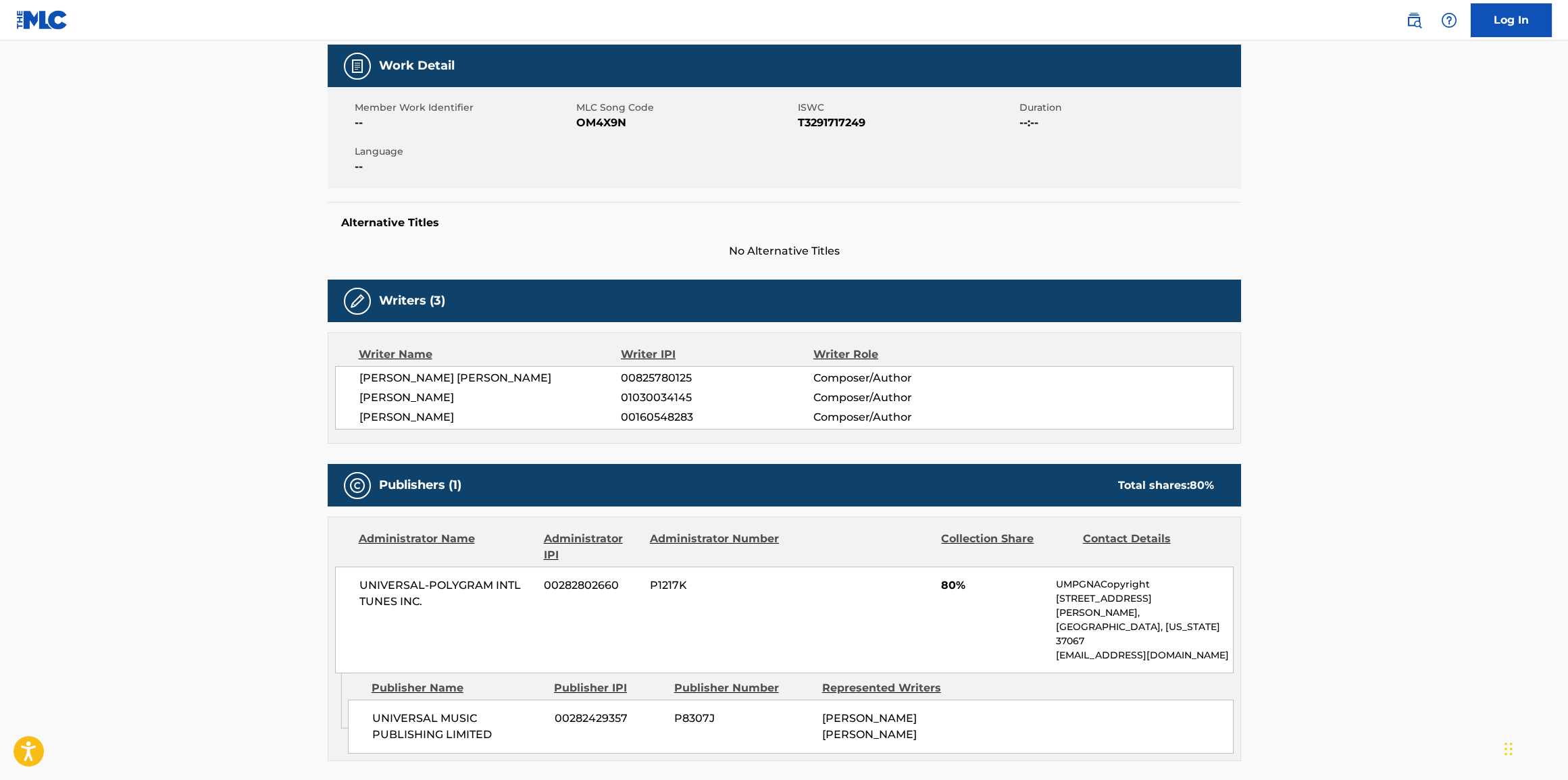
scroll to position [306, 0]
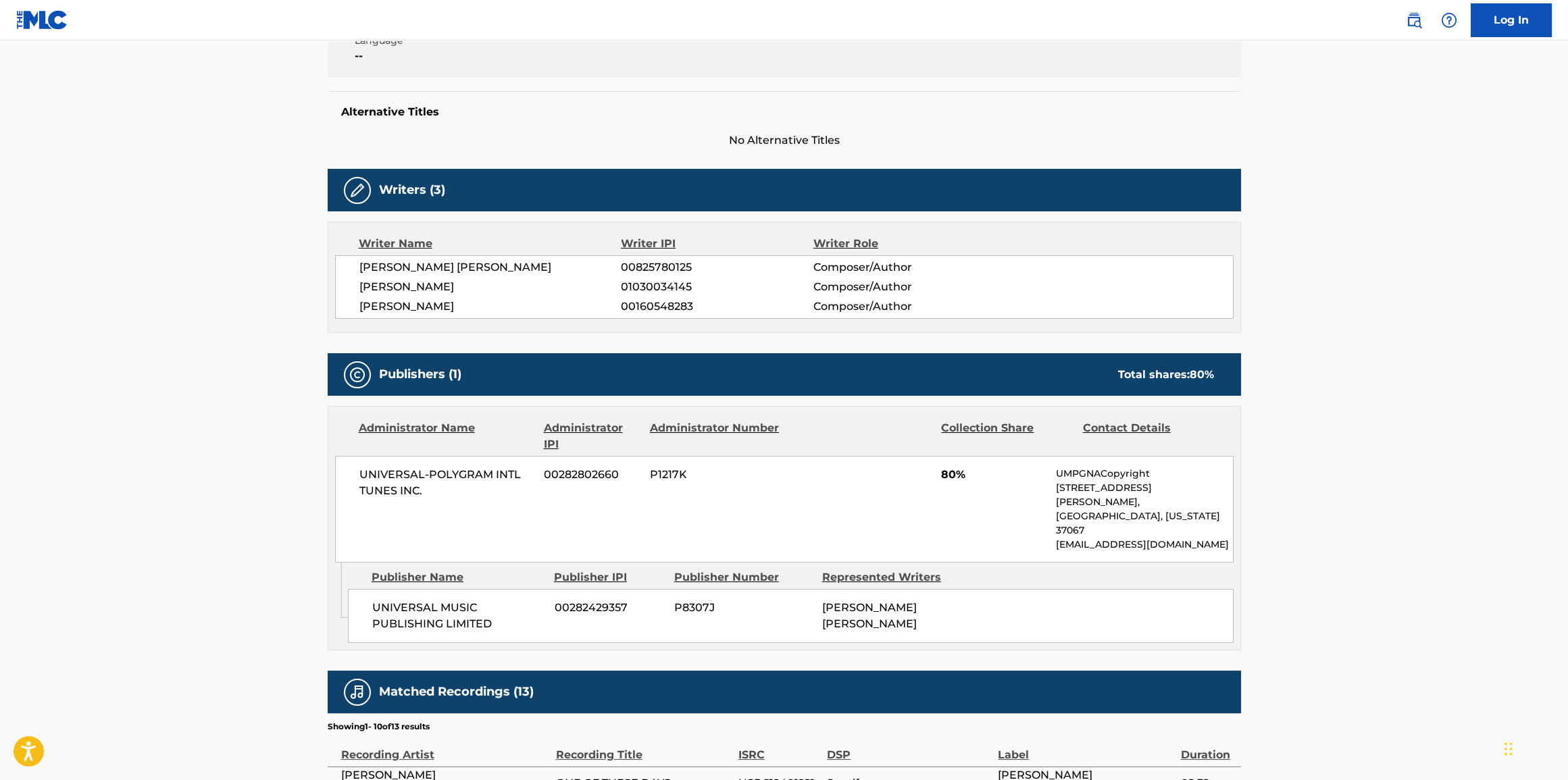
click at [398, 303] on span "[PERSON_NAME]" at bounding box center [491, 306] width 262 height 16
click at [399, 303] on span "[PERSON_NAME]" at bounding box center [491, 306] width 262 height 16
copy div "[PERSON_NAME]"
click at [668, 303] on span "00160548283" at bounding box center [717, 306] width 192 height 16
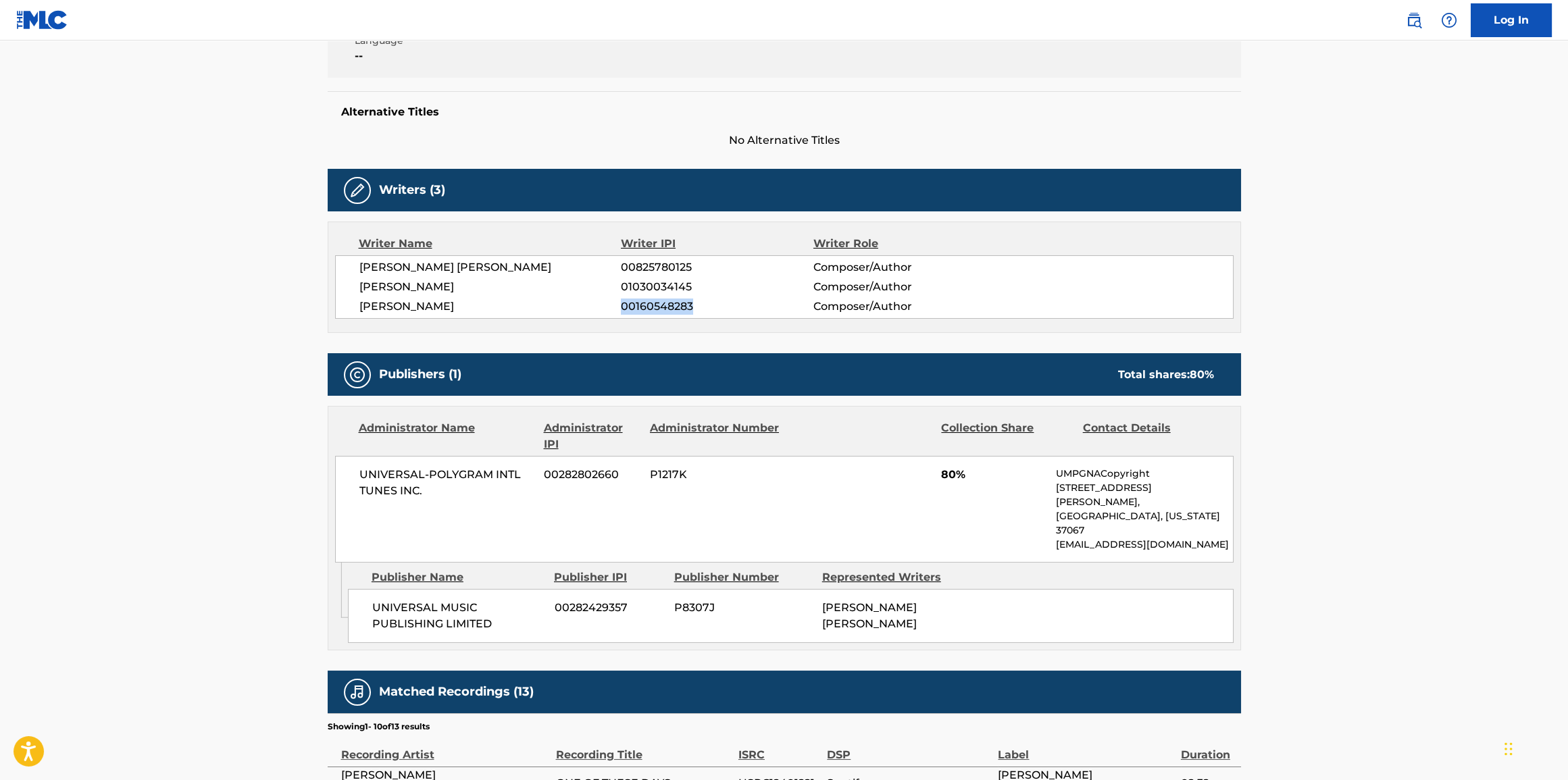
click at [668, 303] on span "00160548283" at bounding box center [717, 306] width 192 height 16
copy span "00160548283"
